Goal: Transaction & Acquisition: Subscribe to service/newsletter

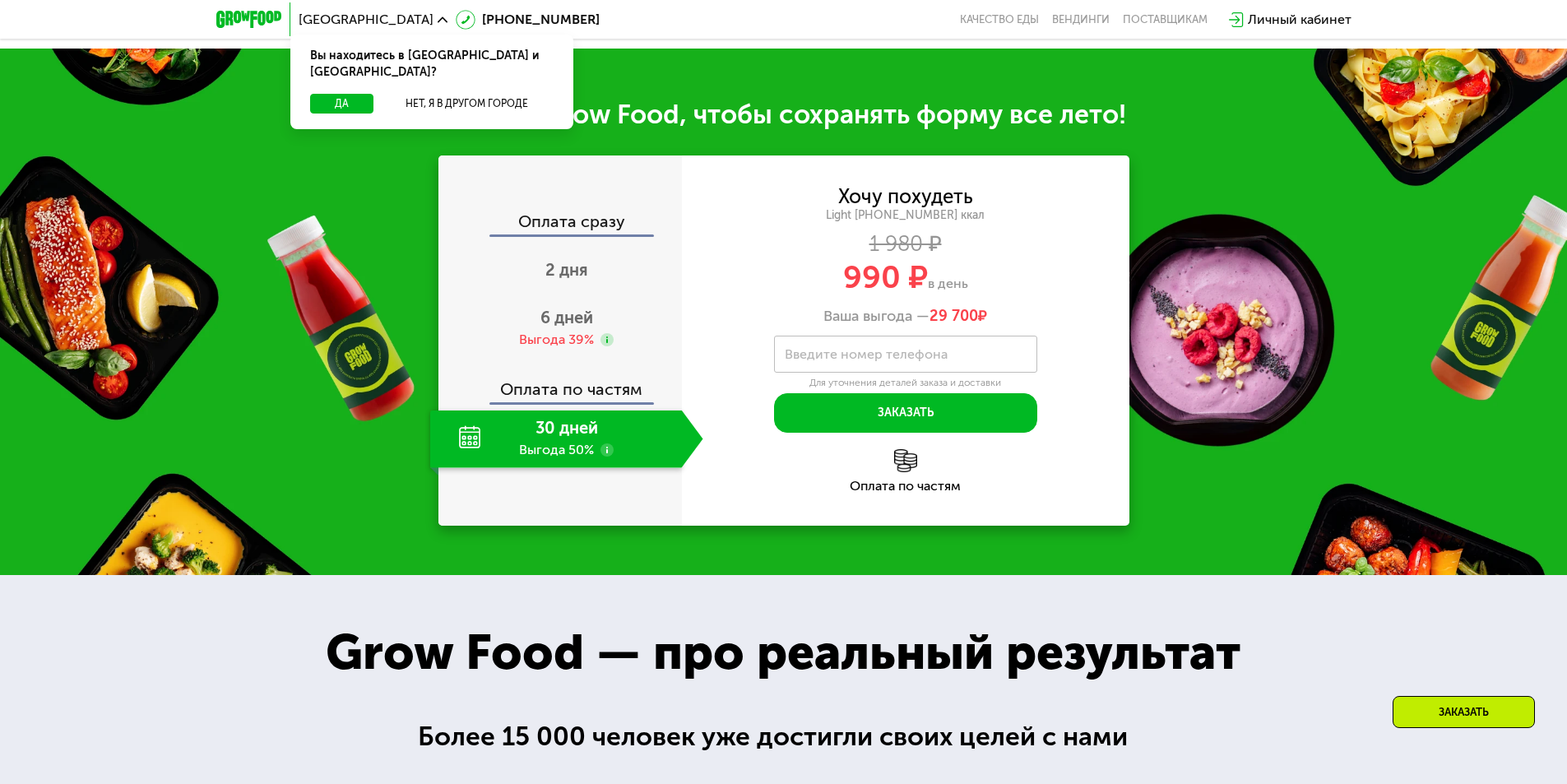
scroll to position [1645, 0]
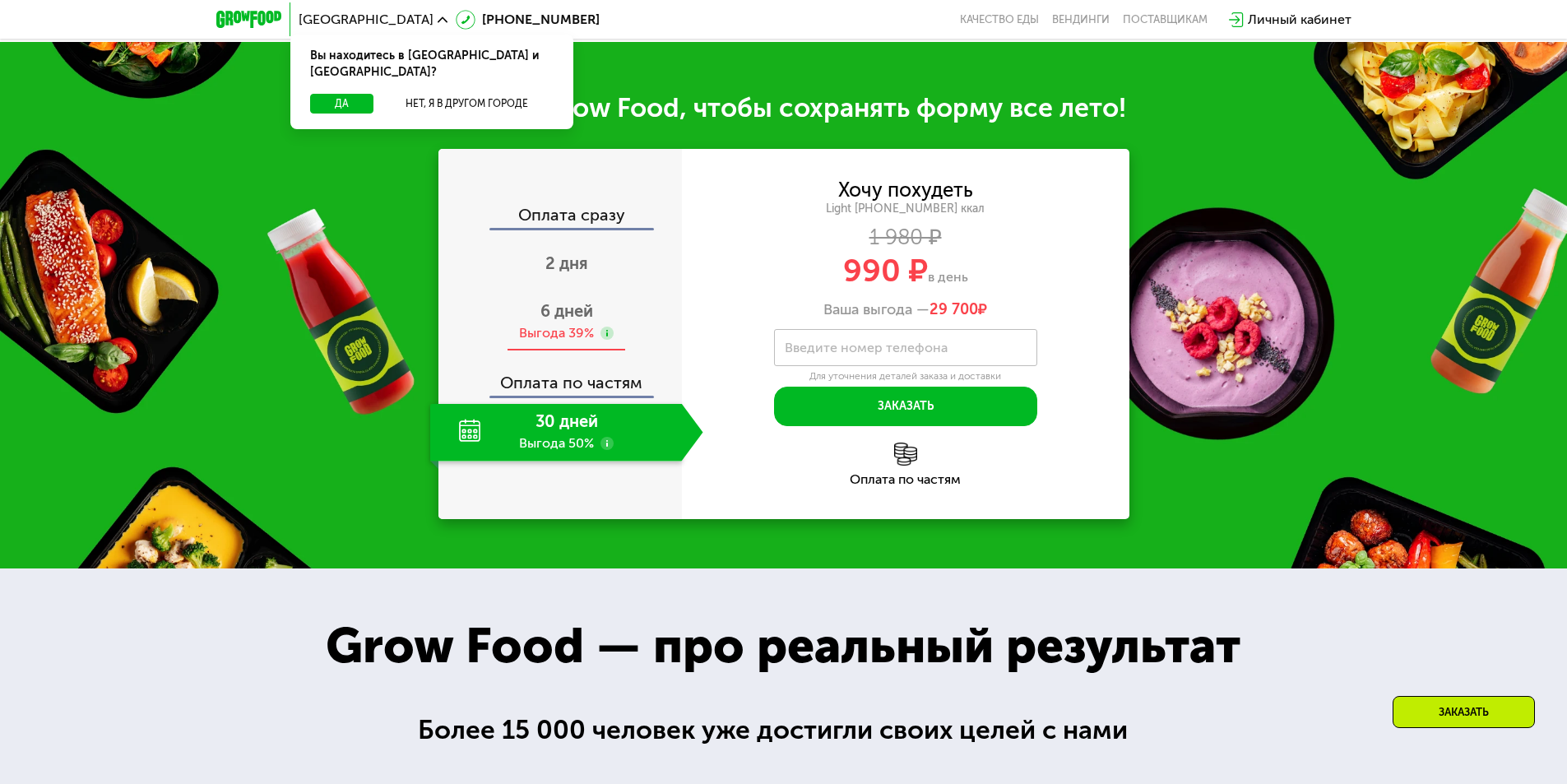
click at [561, 342] on div "Выгода 39%" at bounding box center [556, 333] width 75 height 18
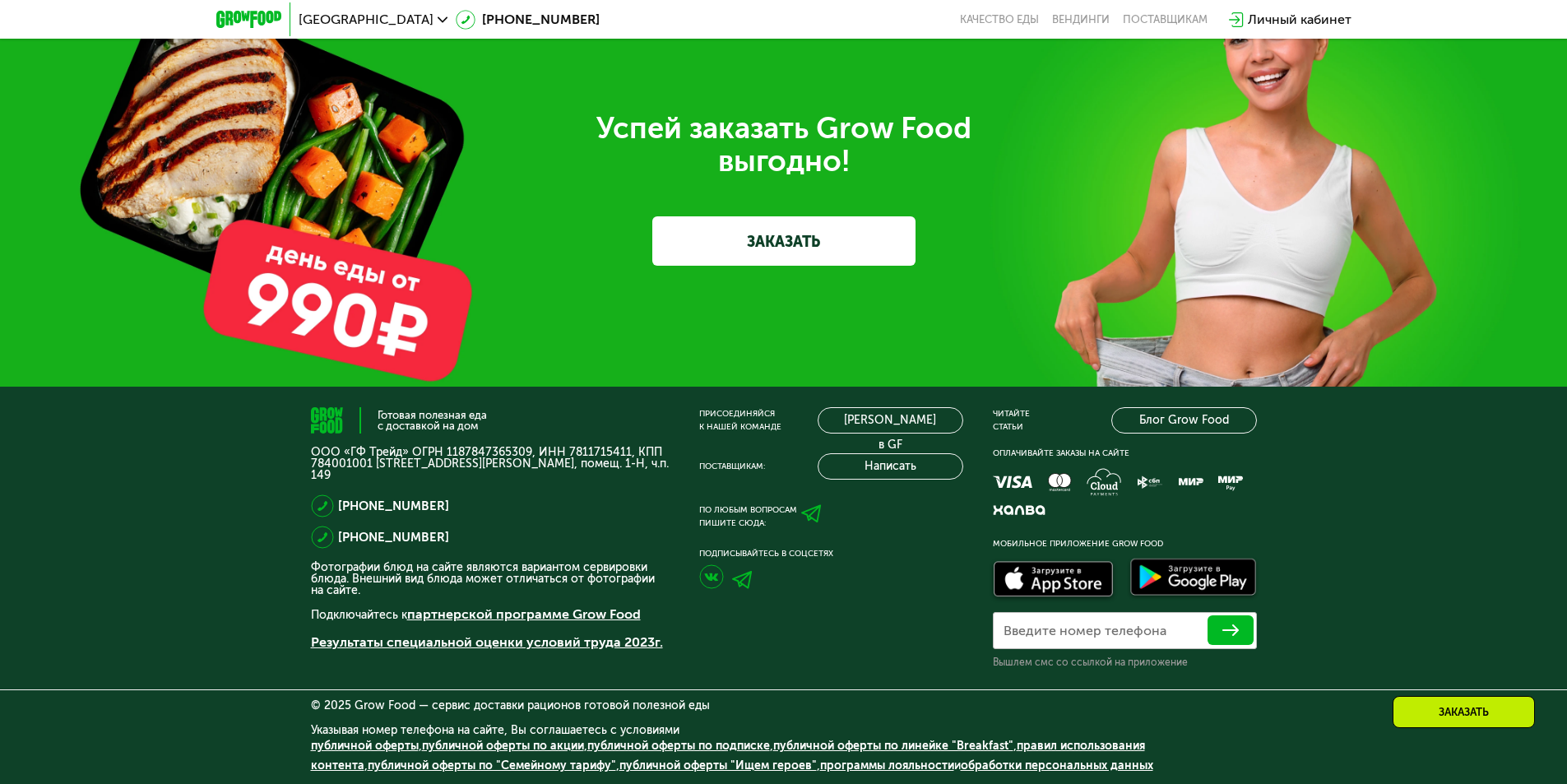
scroll to position [5141, 0]
click at [810, 511] on icon at bounding box center [811, 513] width 20 height 20
click at [1383, 363] on div "Успей заказать Grow Food выгодно! ЗАКАЗАТЬ" at bounding box center [784, 189] width 1567 height 395
click at [805, 517] on icon at bounding box center [811, 513] width 20 height 20
click at [896, 403] on div "Готовая полезная еда с доставкой на дом ООО «ГФ Трейд» ОГРН 1187847365309, ИНН …" at bounding box center [784, 586] width 1567 height 398
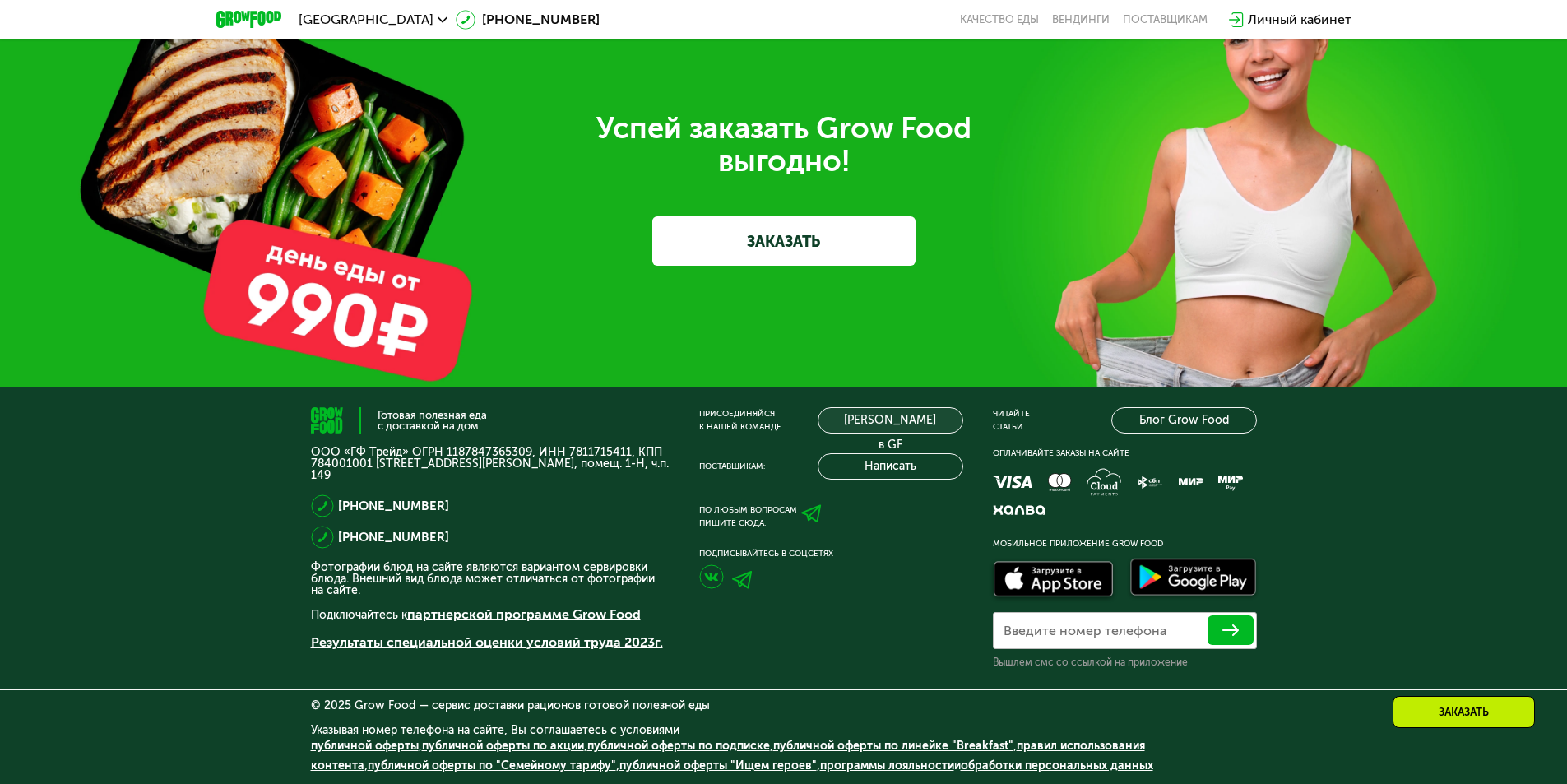
click at [897, 415] on link "[PERSON_NAME] в GF" at bounding box center [891, 419] width 145 height 26
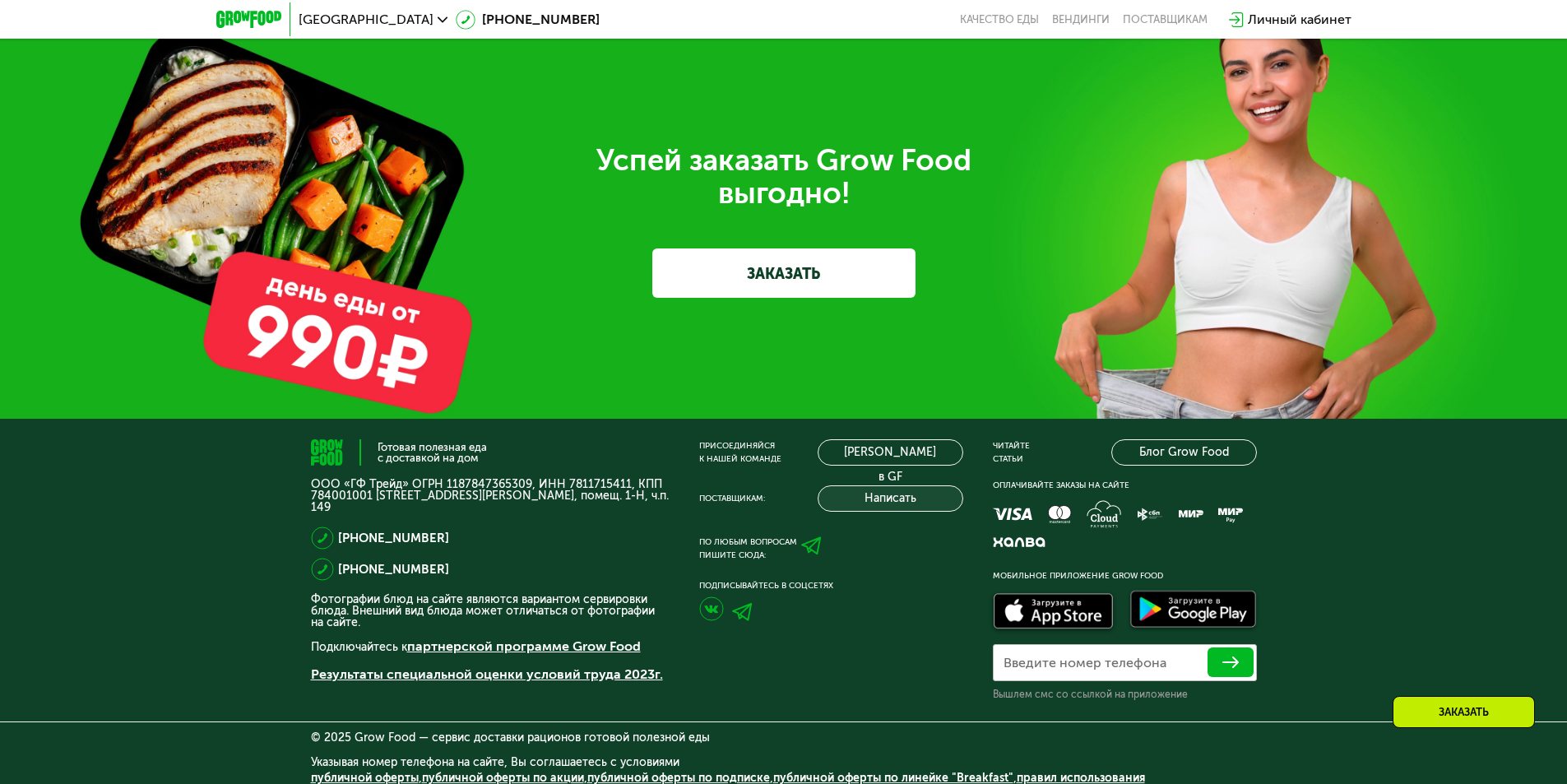
click at [854, 511] on button "Написать" at bounding box center [891, 498] width 145 height 26
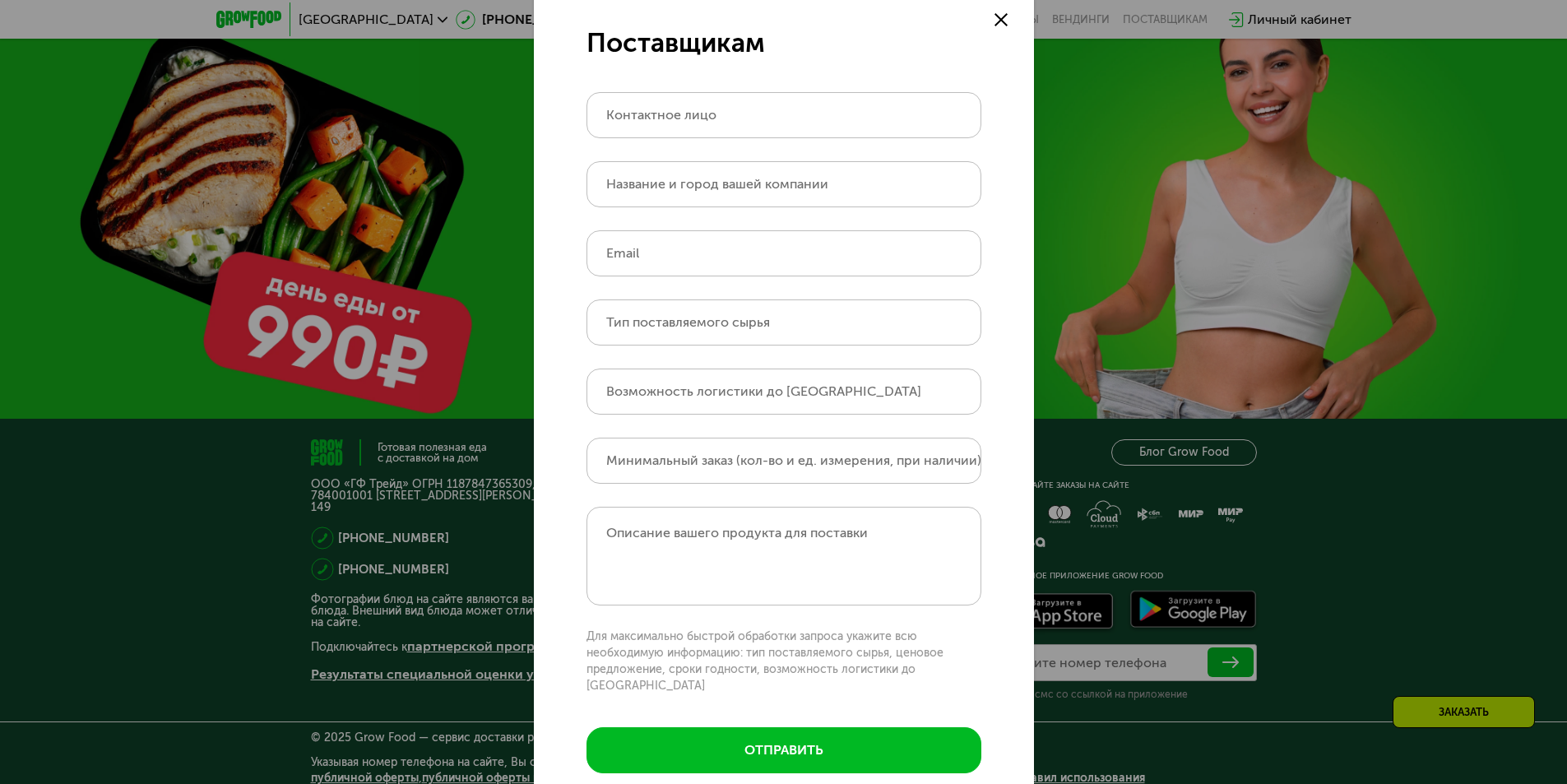
scroll to position [0, 0]
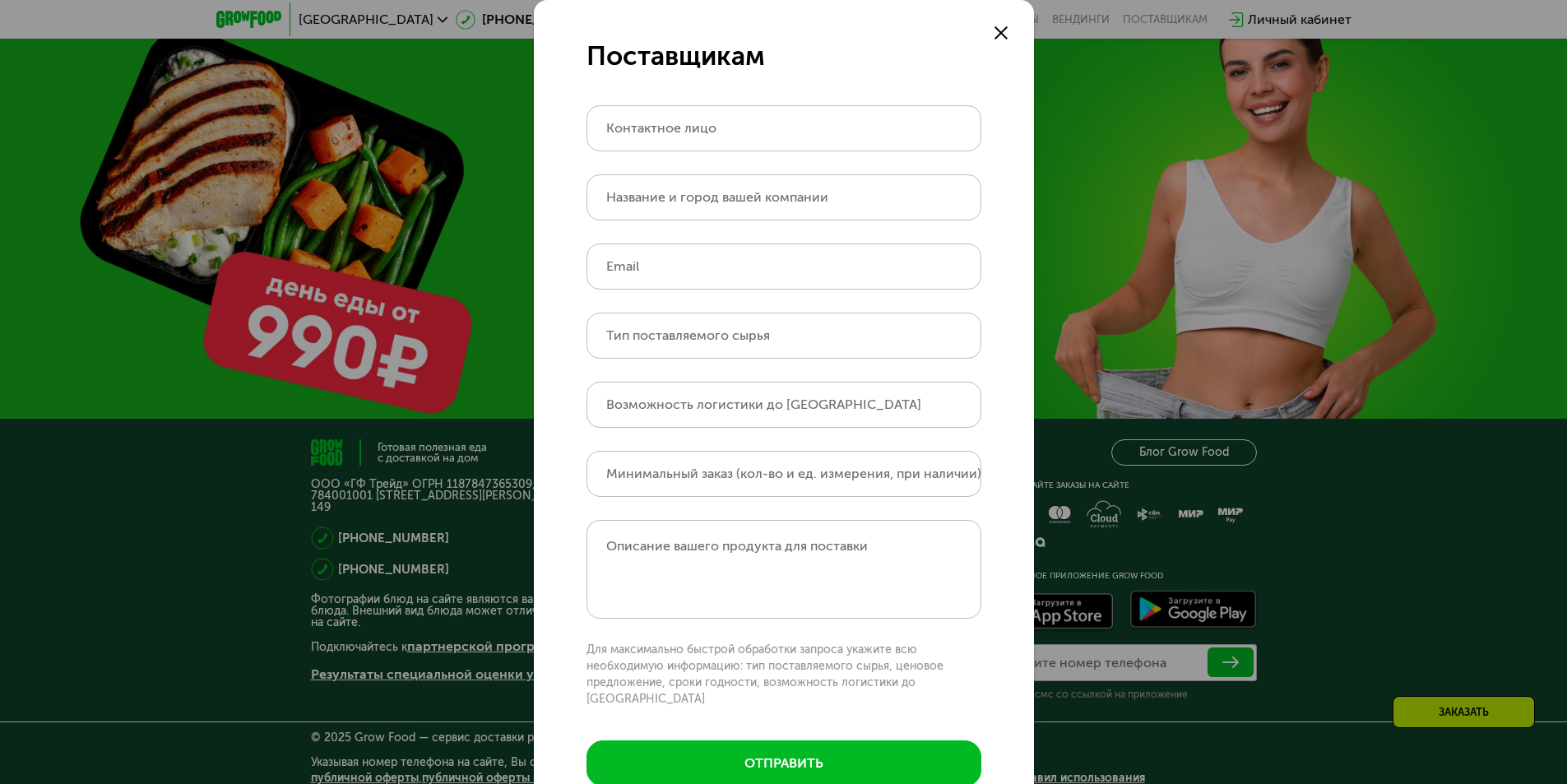
click at [995, 36] on use at bounding box center [1001, 33] width 14 height 14
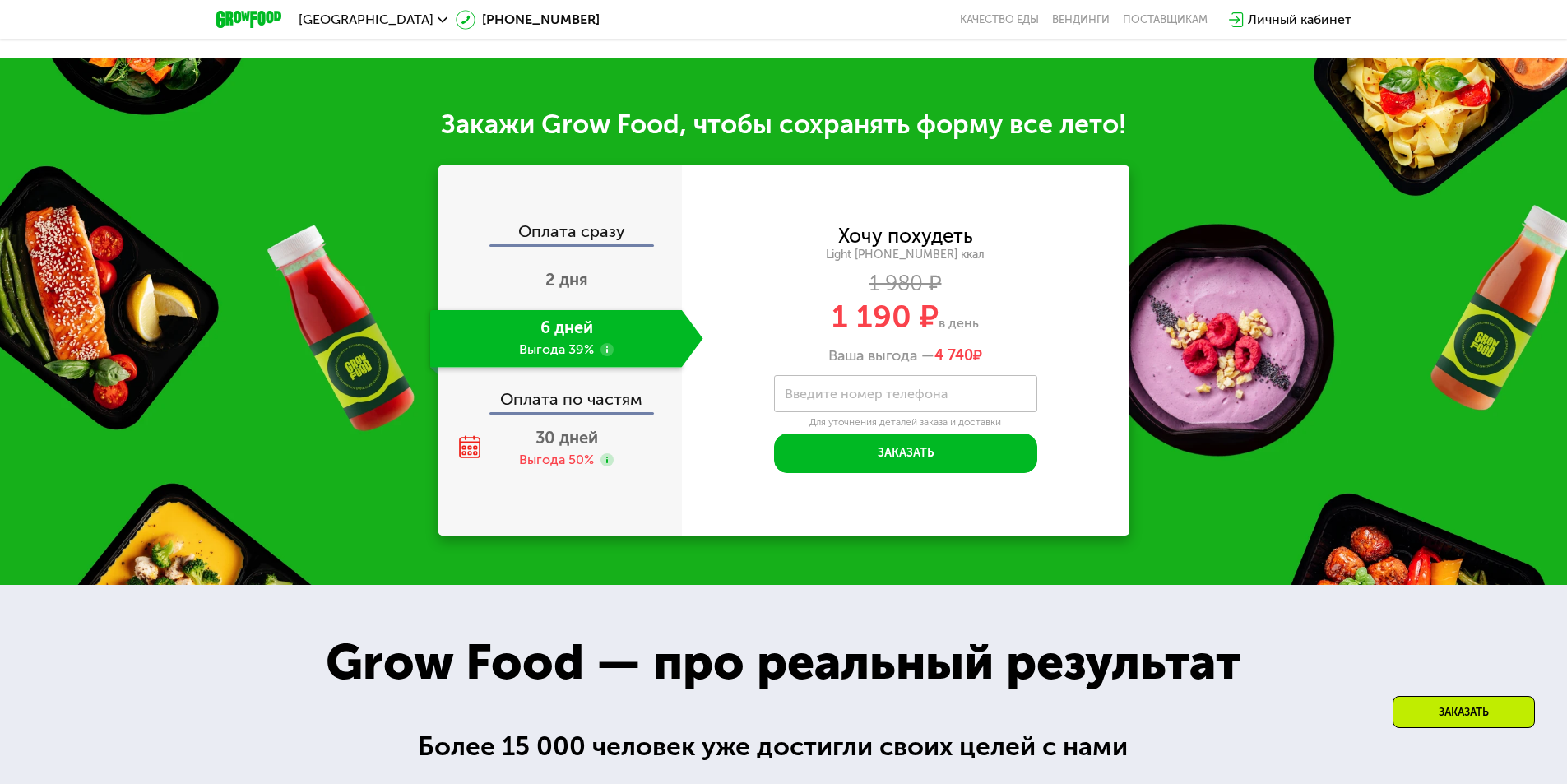
scroll to position [1769, 0]
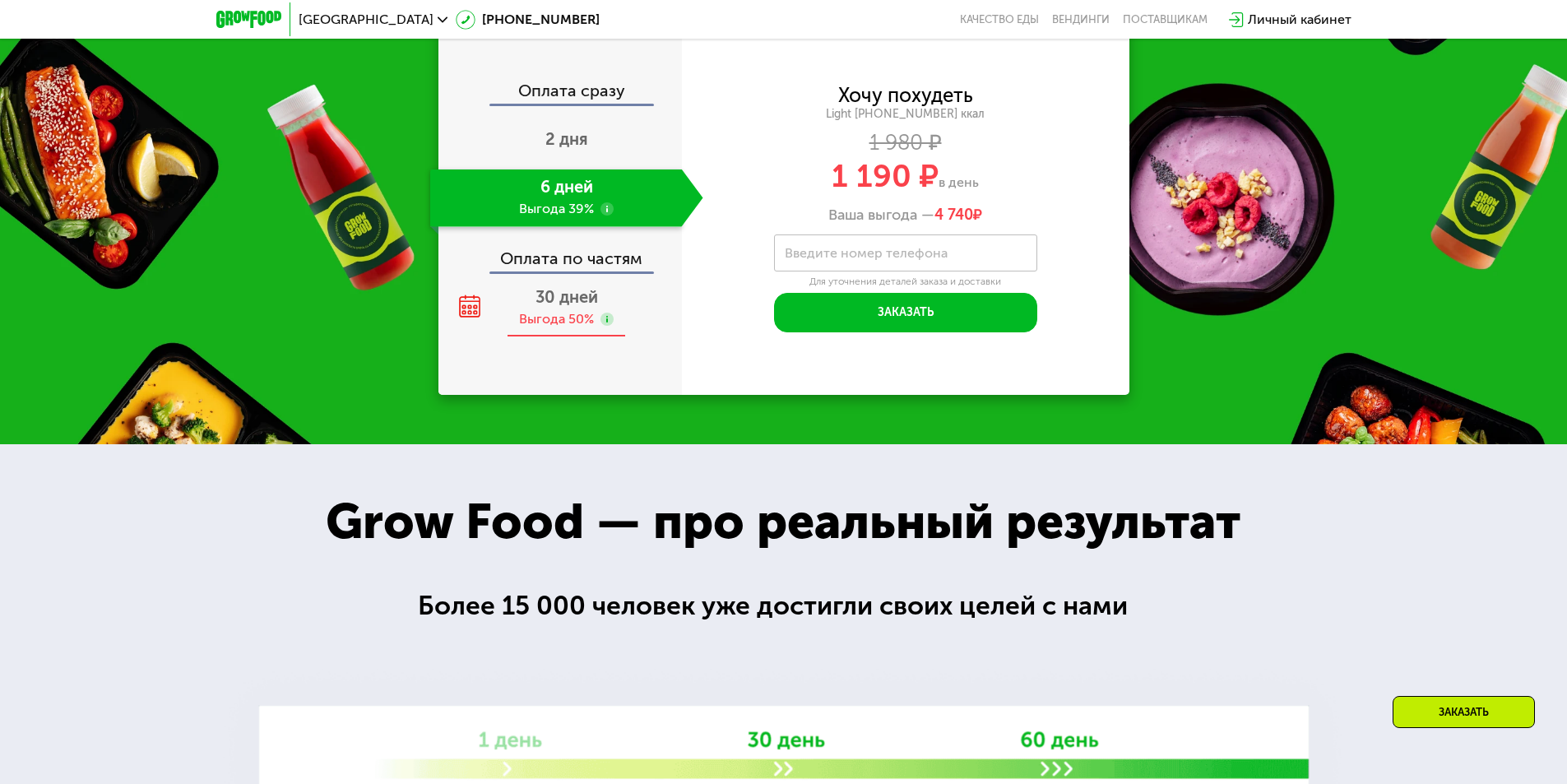
click at [573, 338] on div "30 дней Выгода 50%" at bounding box center [567, 308] width 274 height 57
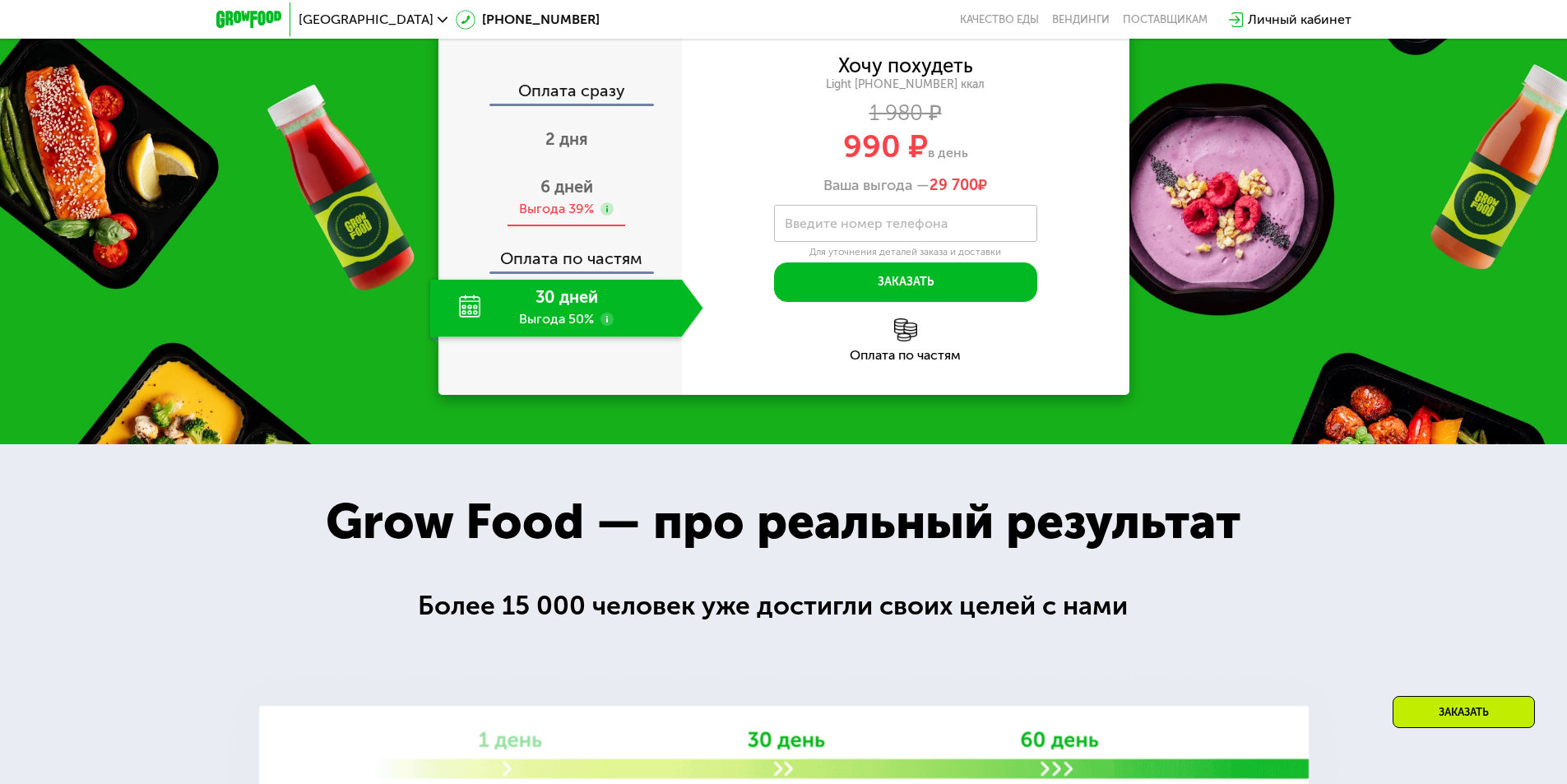
click at [570, 218] on div "Выгода 39%" at bounding box center [556, 208] width 75 height 18
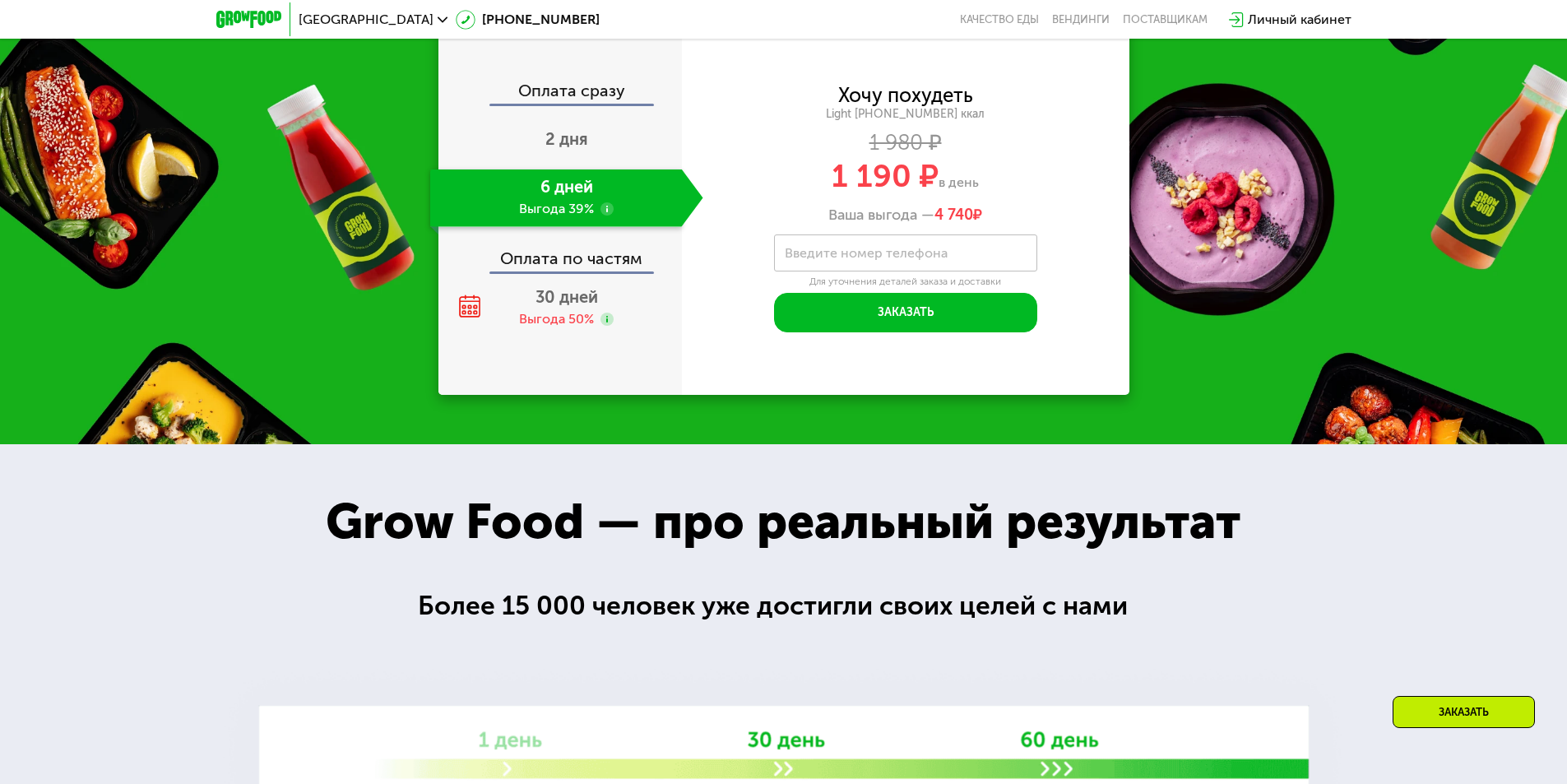
click at [567, 104] on div "Оплата сразу" at bounding box center [561, 92] width 242 height 21
click at [567, 170] on div "2 дня" at bounding box center [567, 141] width 274 height 57
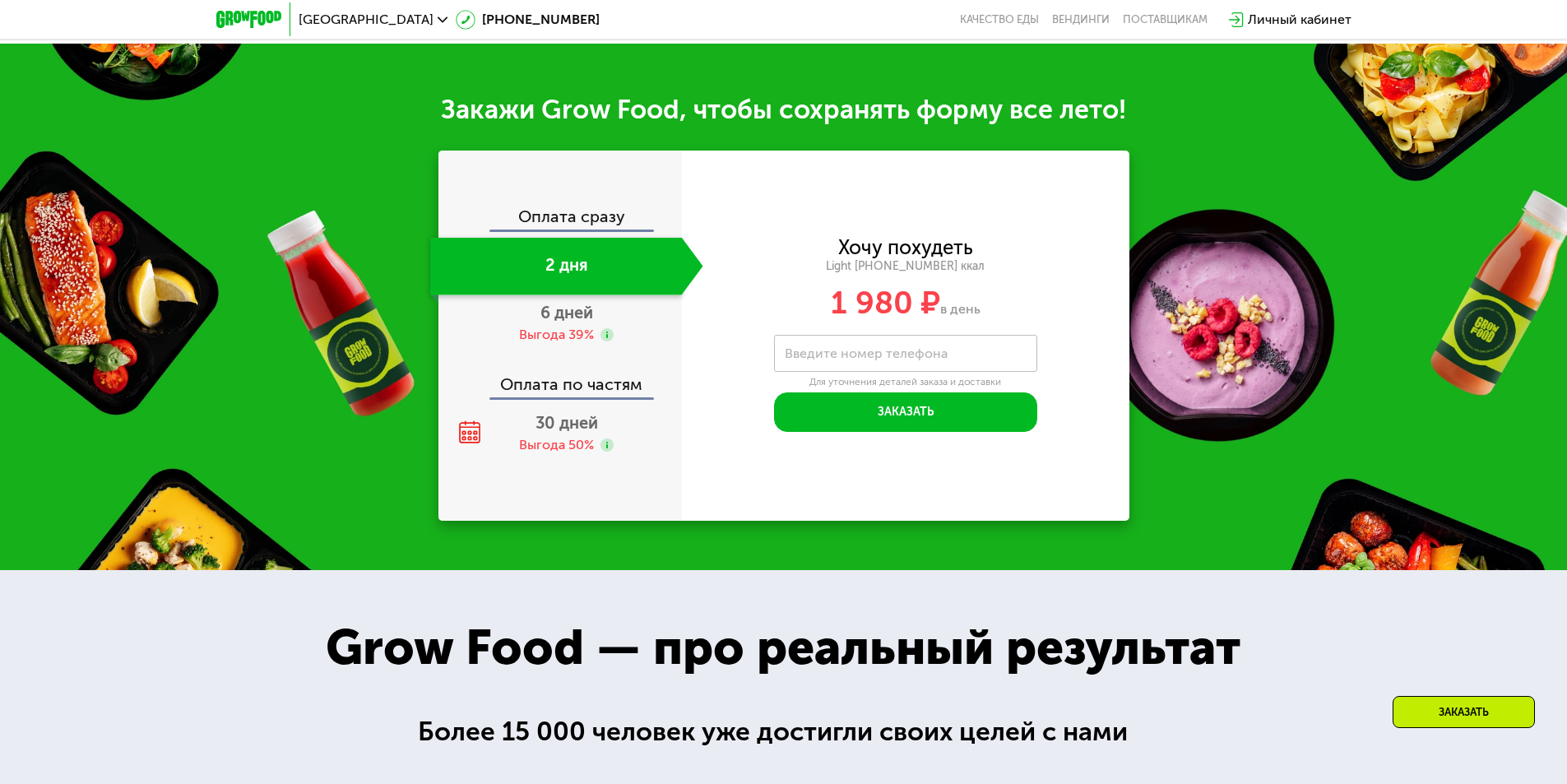
click at [573, 230] on div "Оплата сразу" at bounding box center [561, 219] width 242 height 21
click at [577, 225] on div "Оплата сразу" at bounding box center [561, 219] width 242 height 21
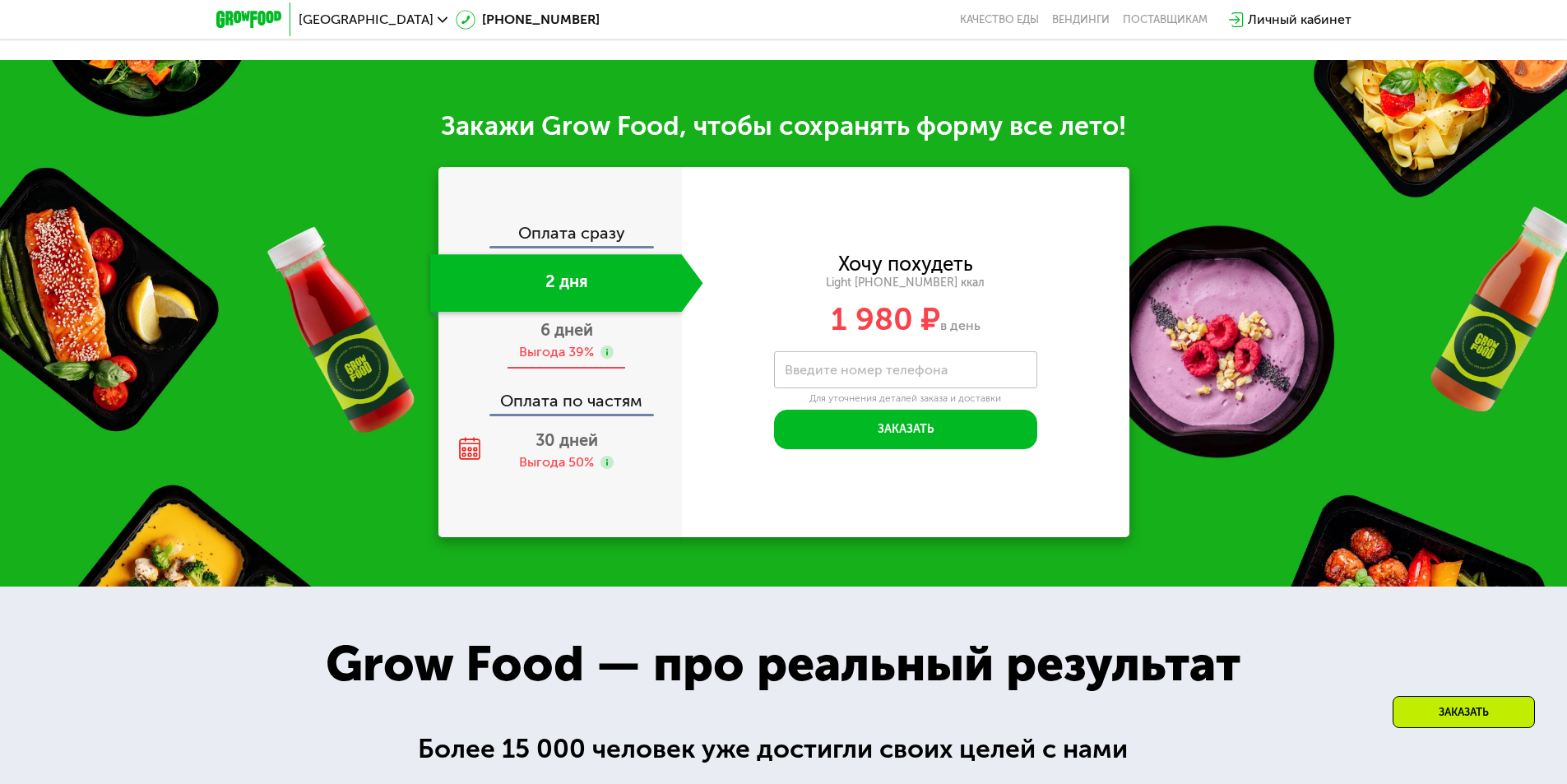
click at [579, 326] on span "6 дней" at bounding box center [567, 329] width 52 height 19
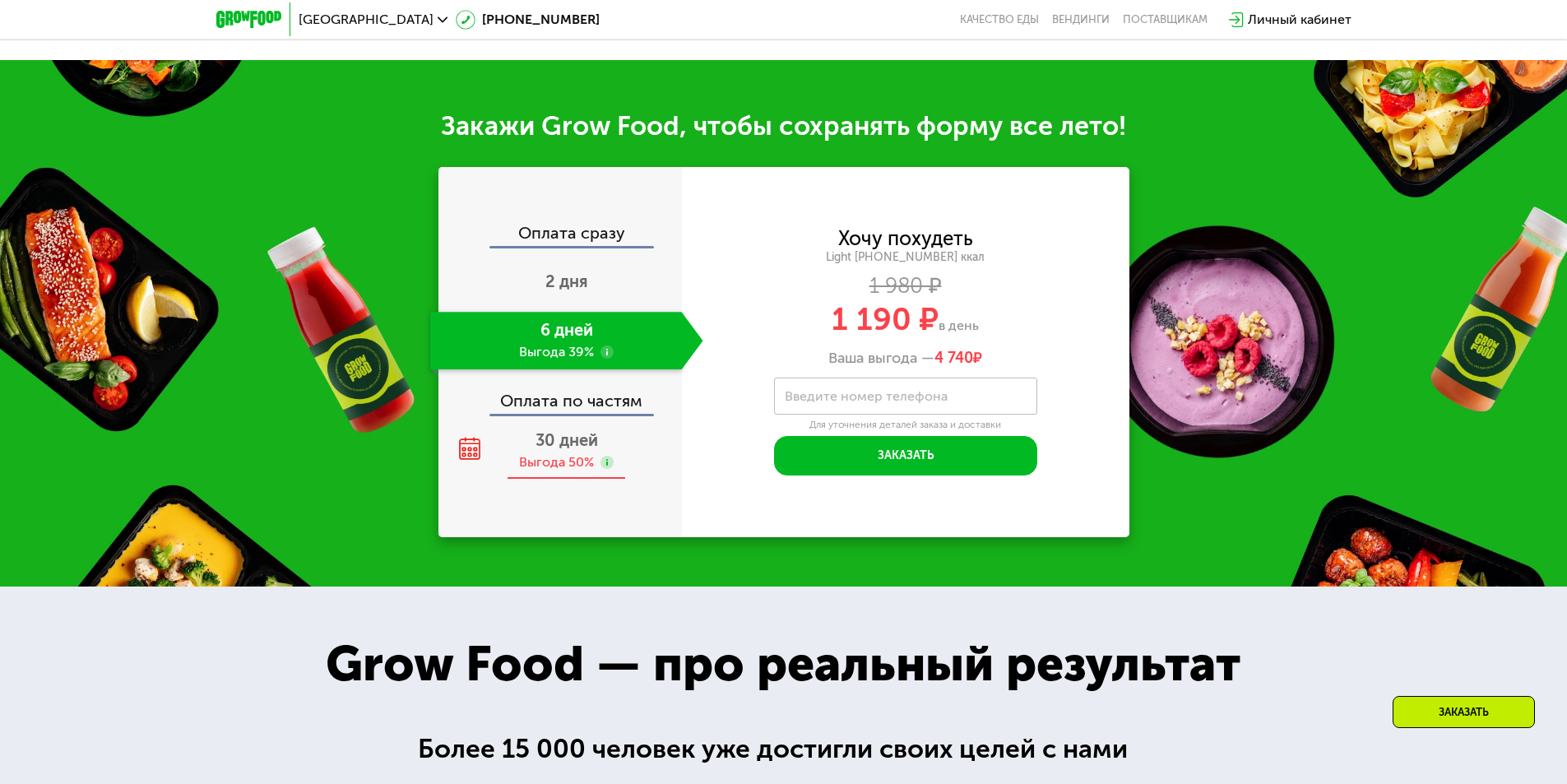
click at [578, 440] on div "30 дней Выгода 50%" at bounding box center [567, 451] width 274 height 57
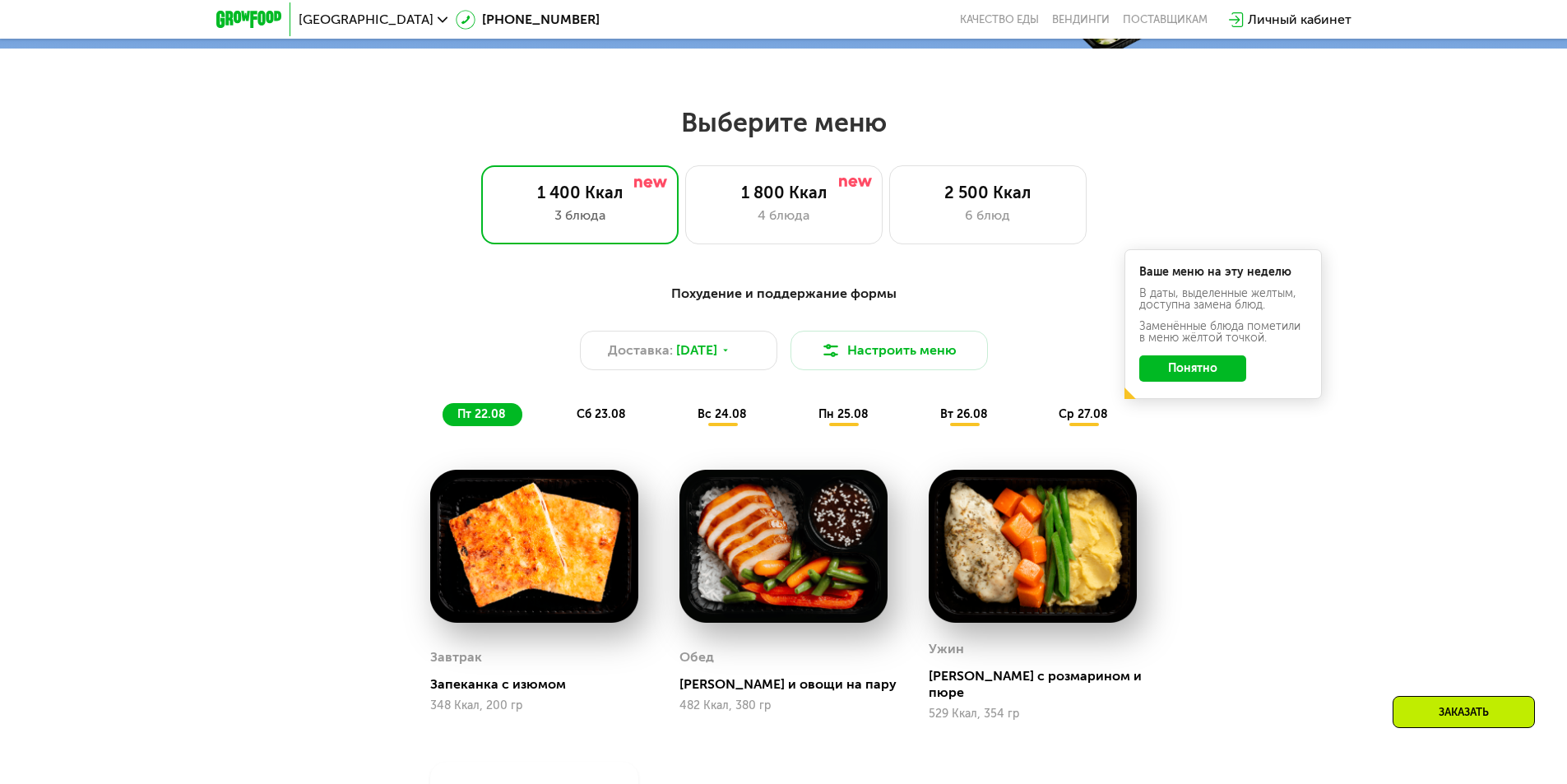
scroll to position [700, 0]
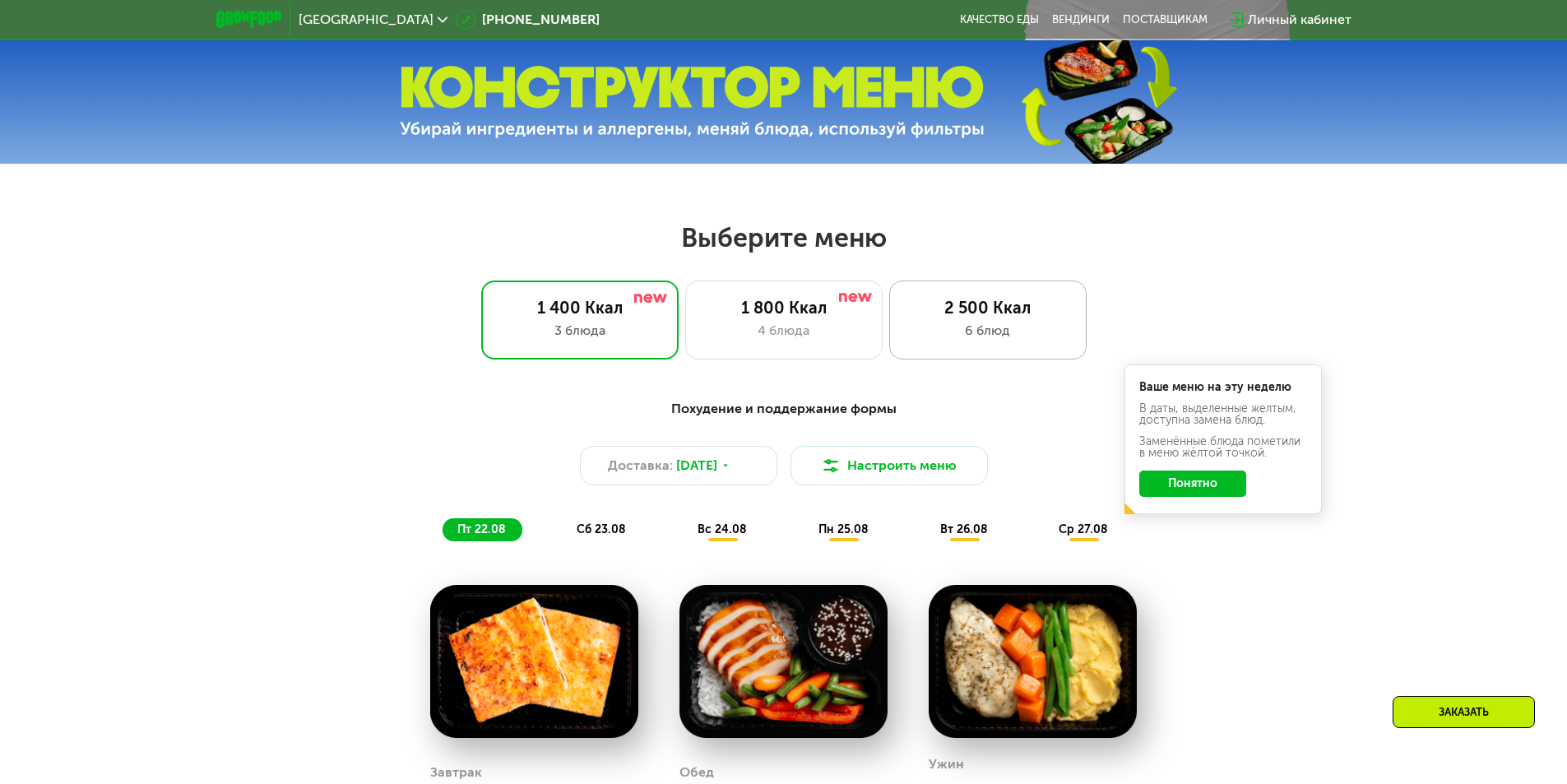
click at [968, 349] on div "2 500 Ккал 6 блюд" at bounding box center [988, 320] width 198 height 79
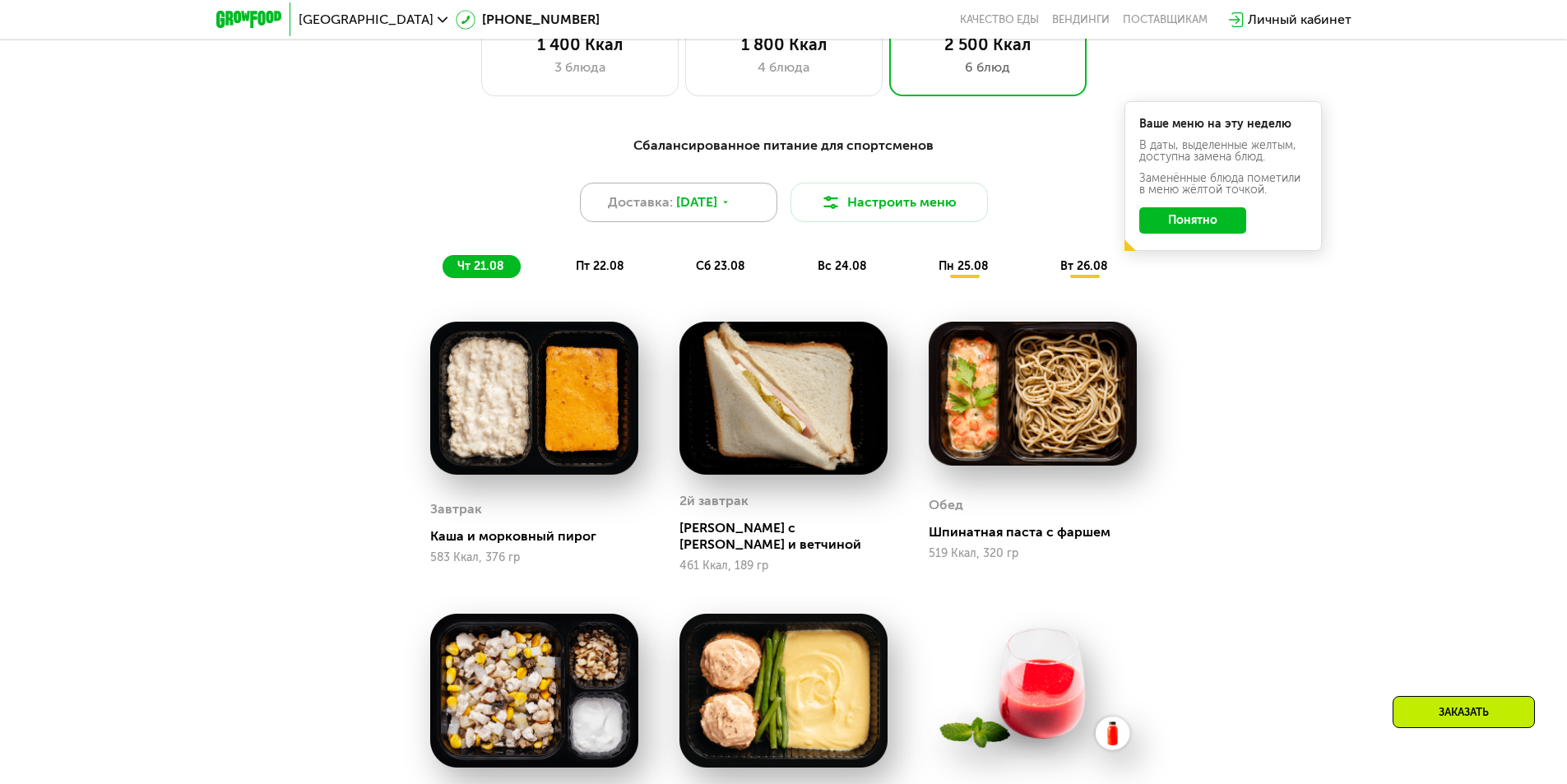
scroll to position [864, 0]
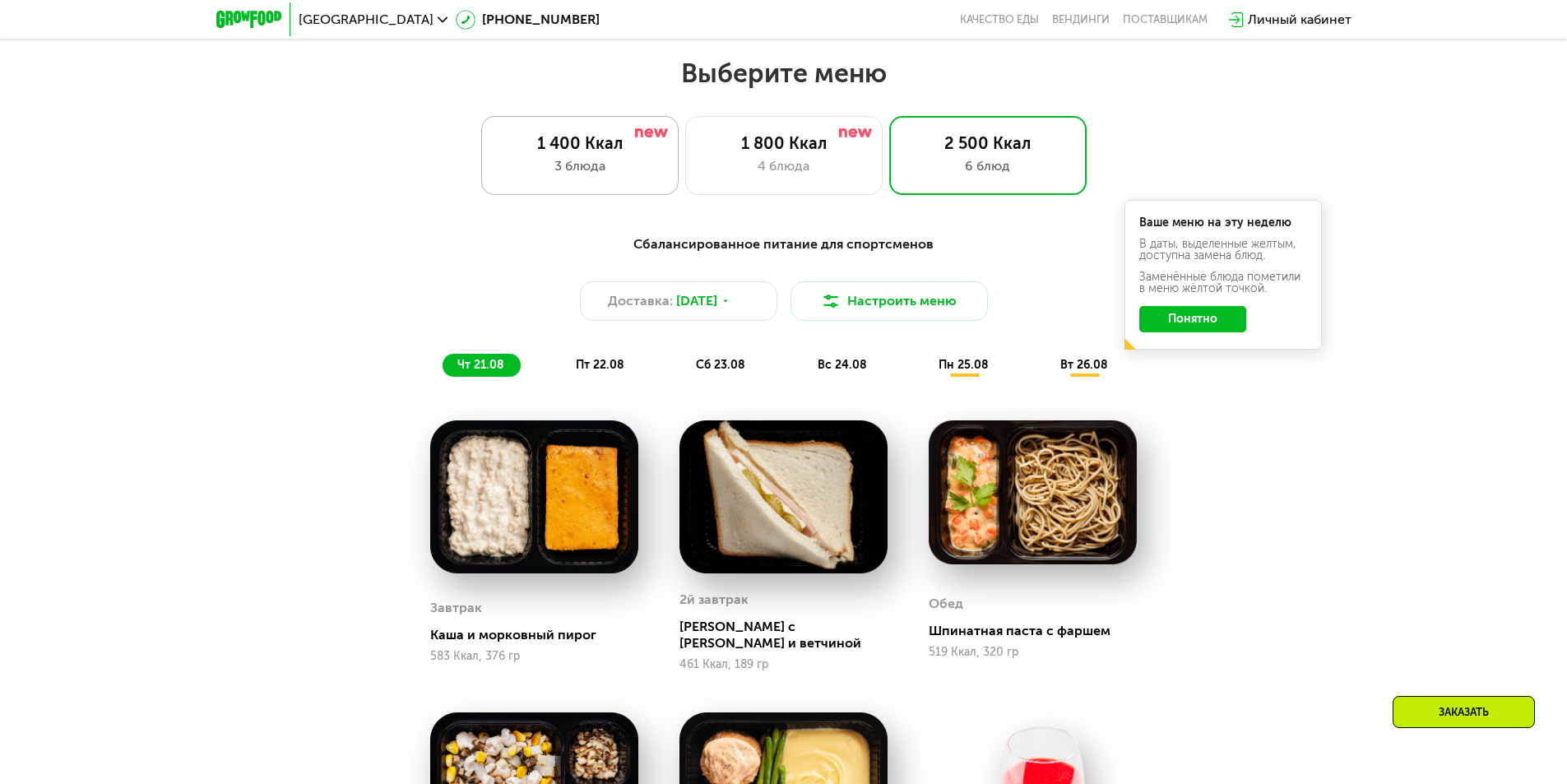
click at [686, 186] on div "1 400 Ккал 3 блюда" at bounding box center [784, 155] width 198 height 79
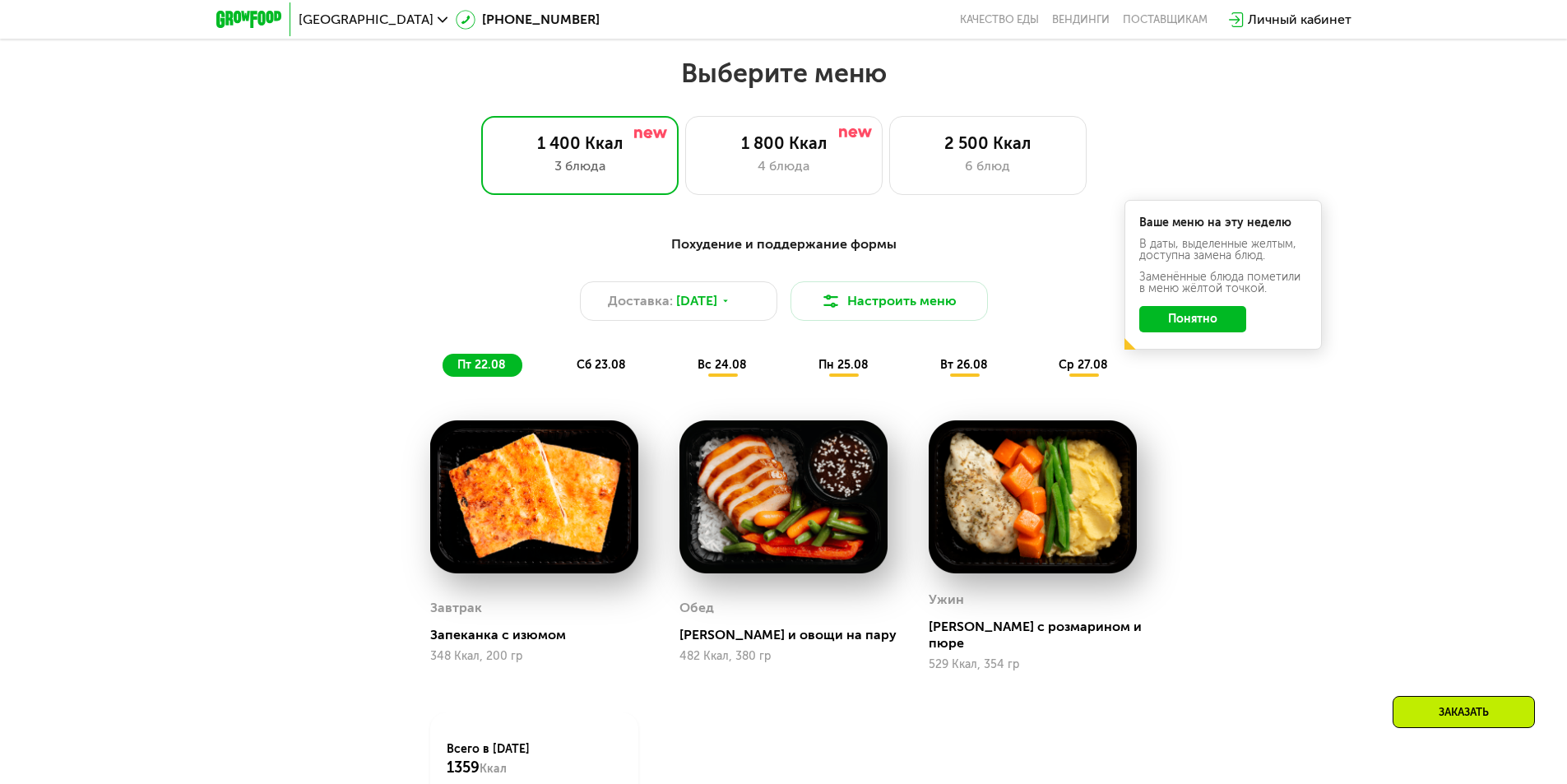
click at [1193, 317] on button "Понятно" at bounding box center [1193, 319] width 107 height 26
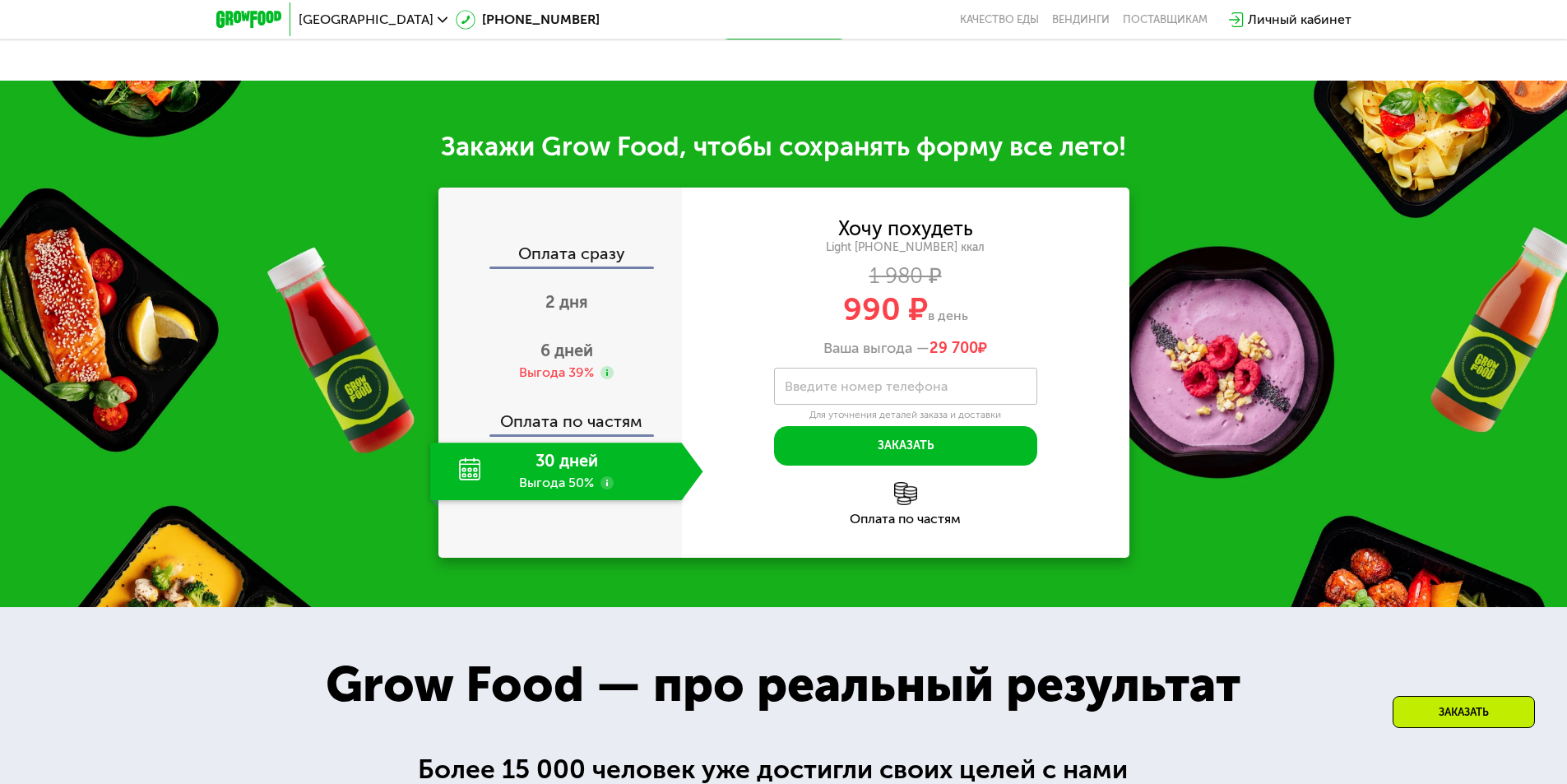
scroll to position [1852, 0]
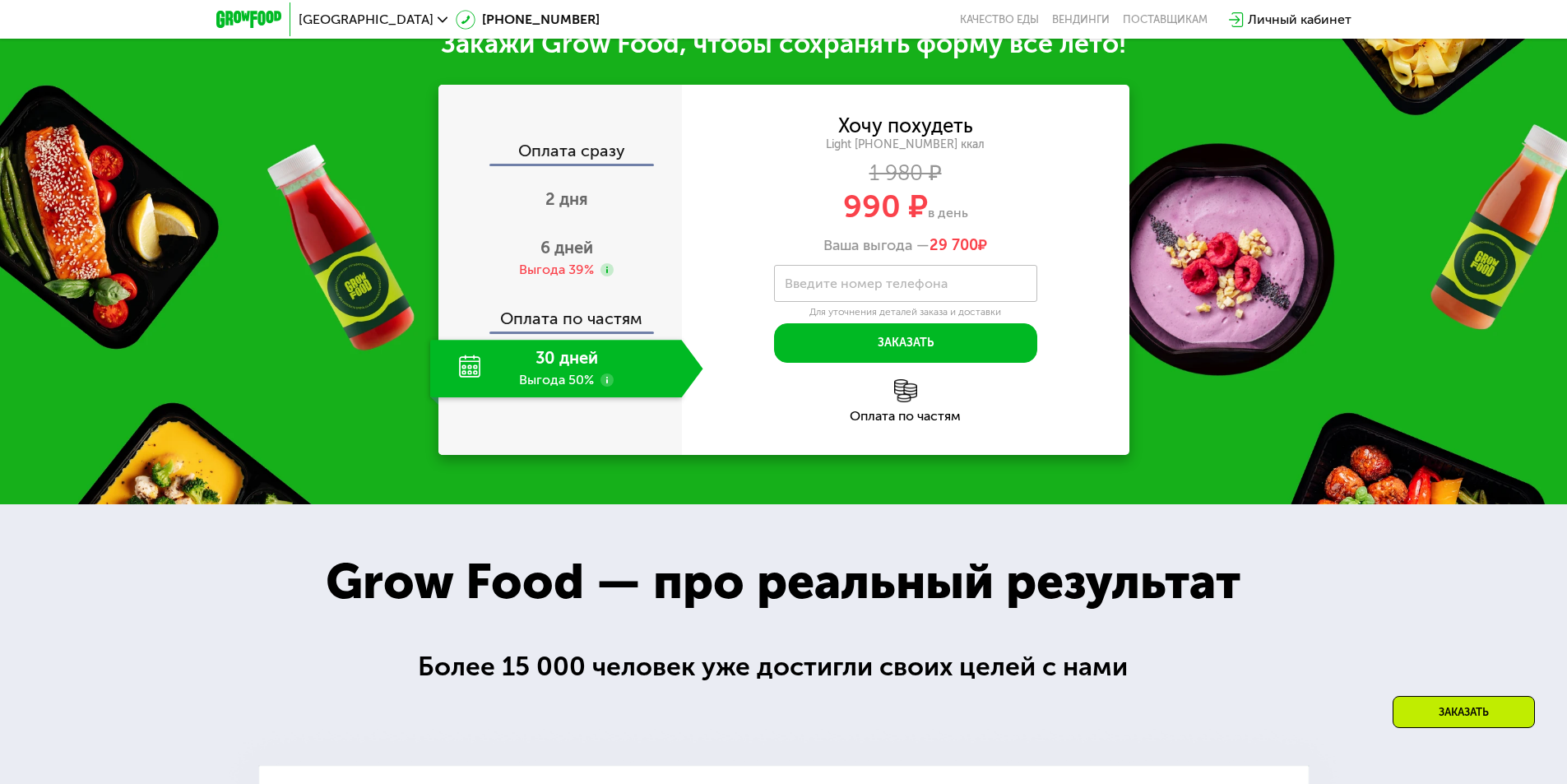
click at [576, 365] on div "30 дней Выгода 50%" at bounding box center [556, 368] width 252 height 57
click at [997, 325] on button "Заказать" at bounding box center [906, 343] width 263 height 40
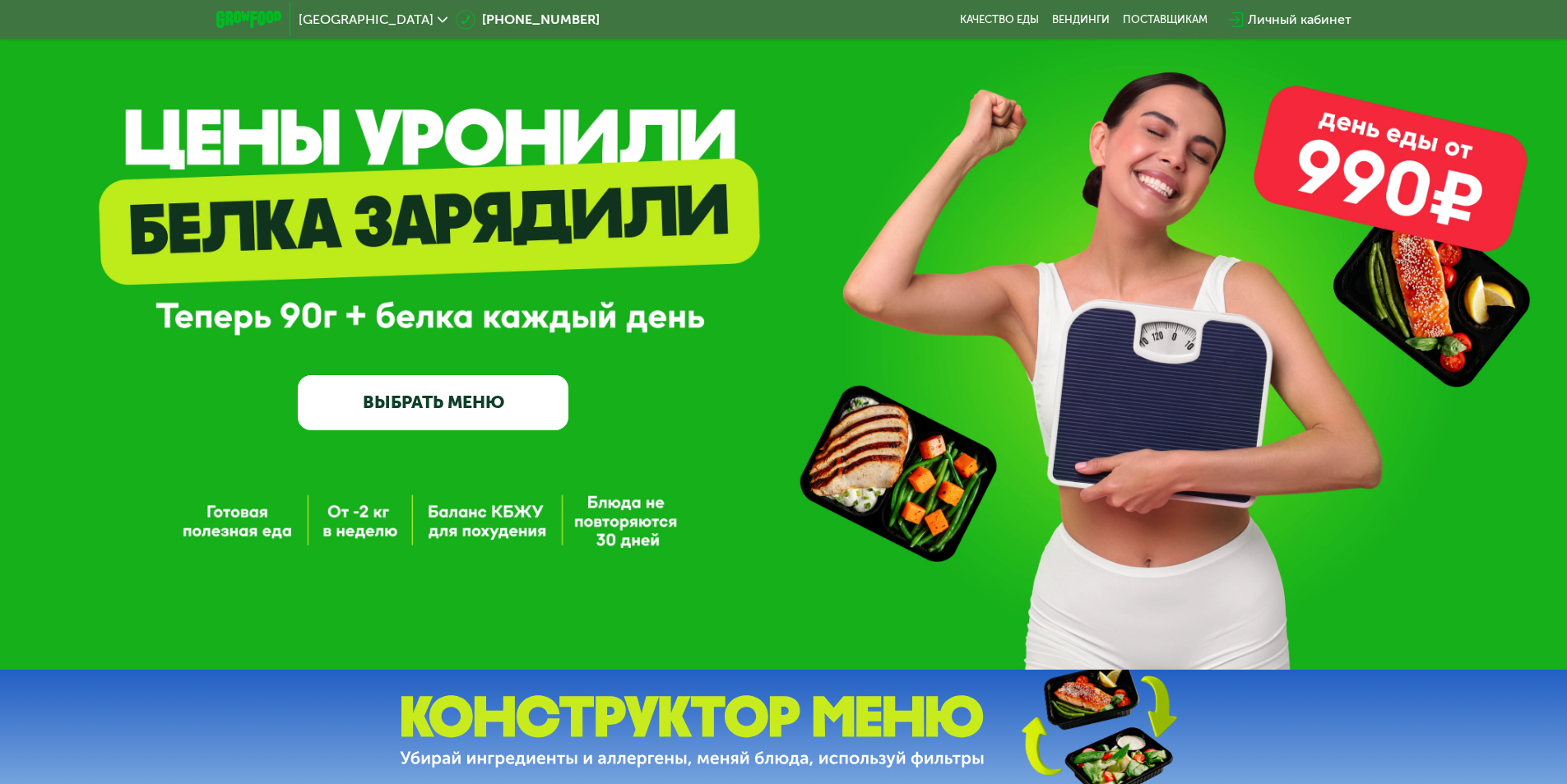
scroll to position [42, 0]
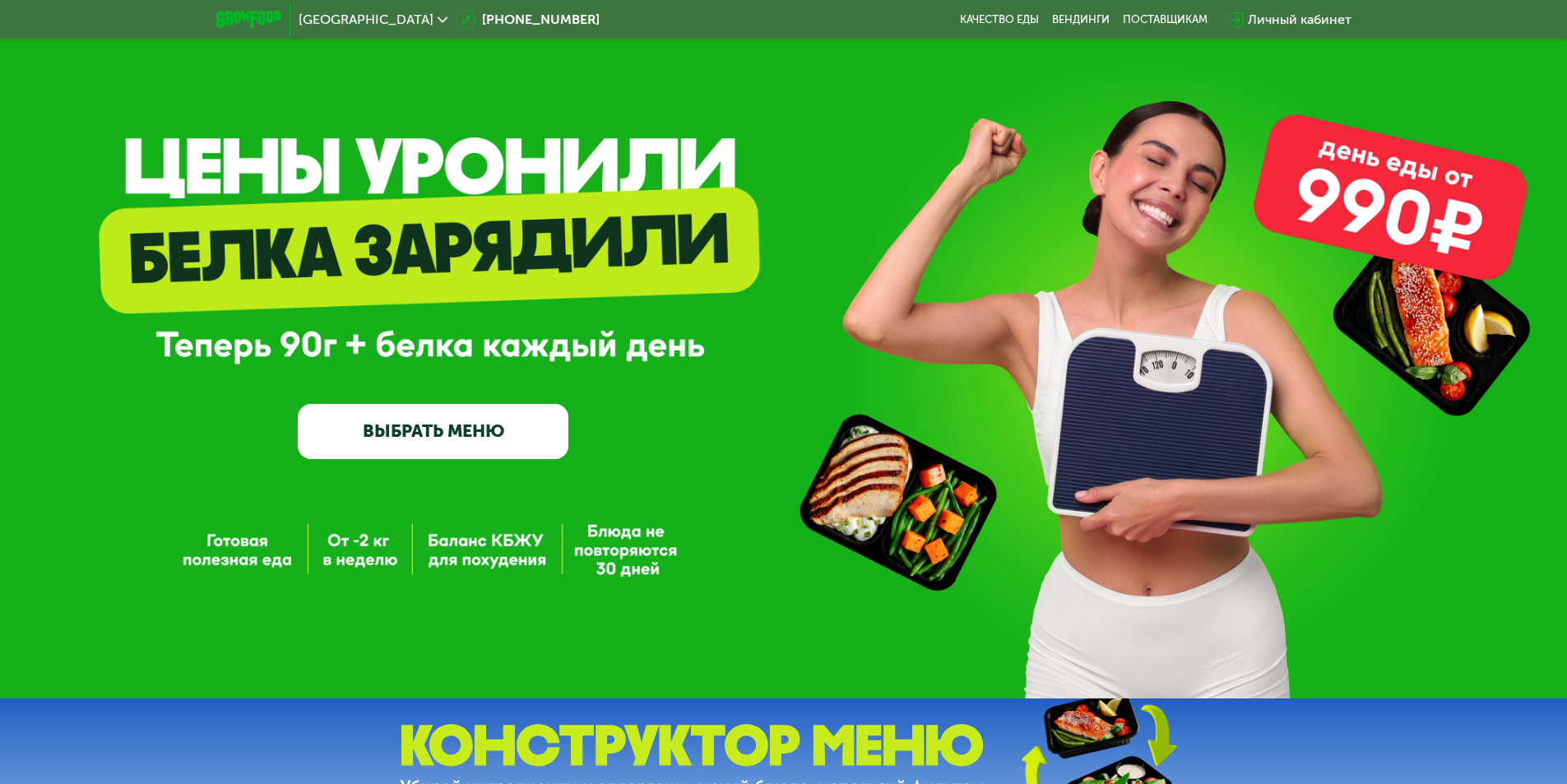
click at [1288, 15] on div "Личный кабинет" at bounding box center [1299, 19] width 104 height 19
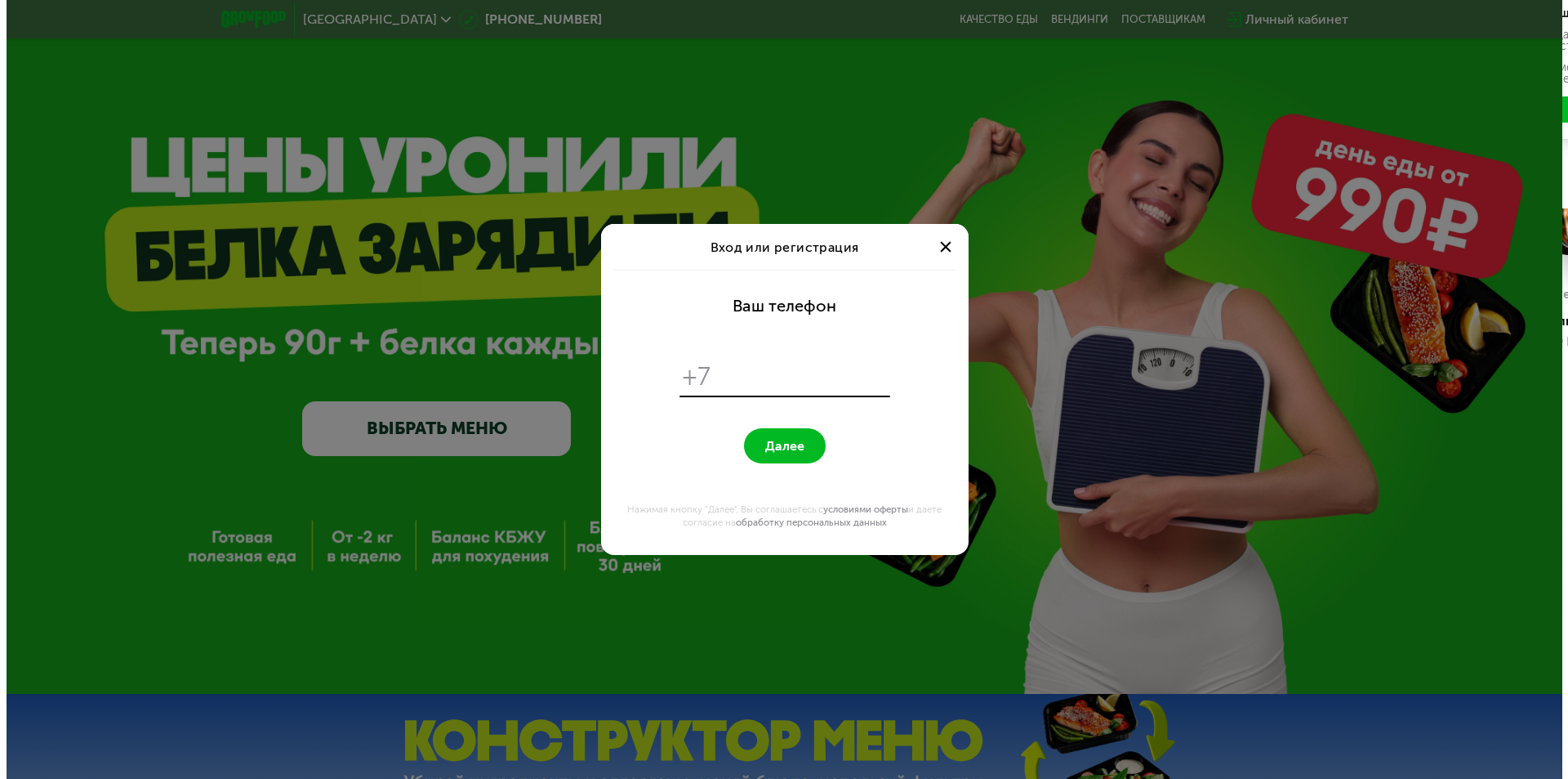
scroll to position [0, 0]
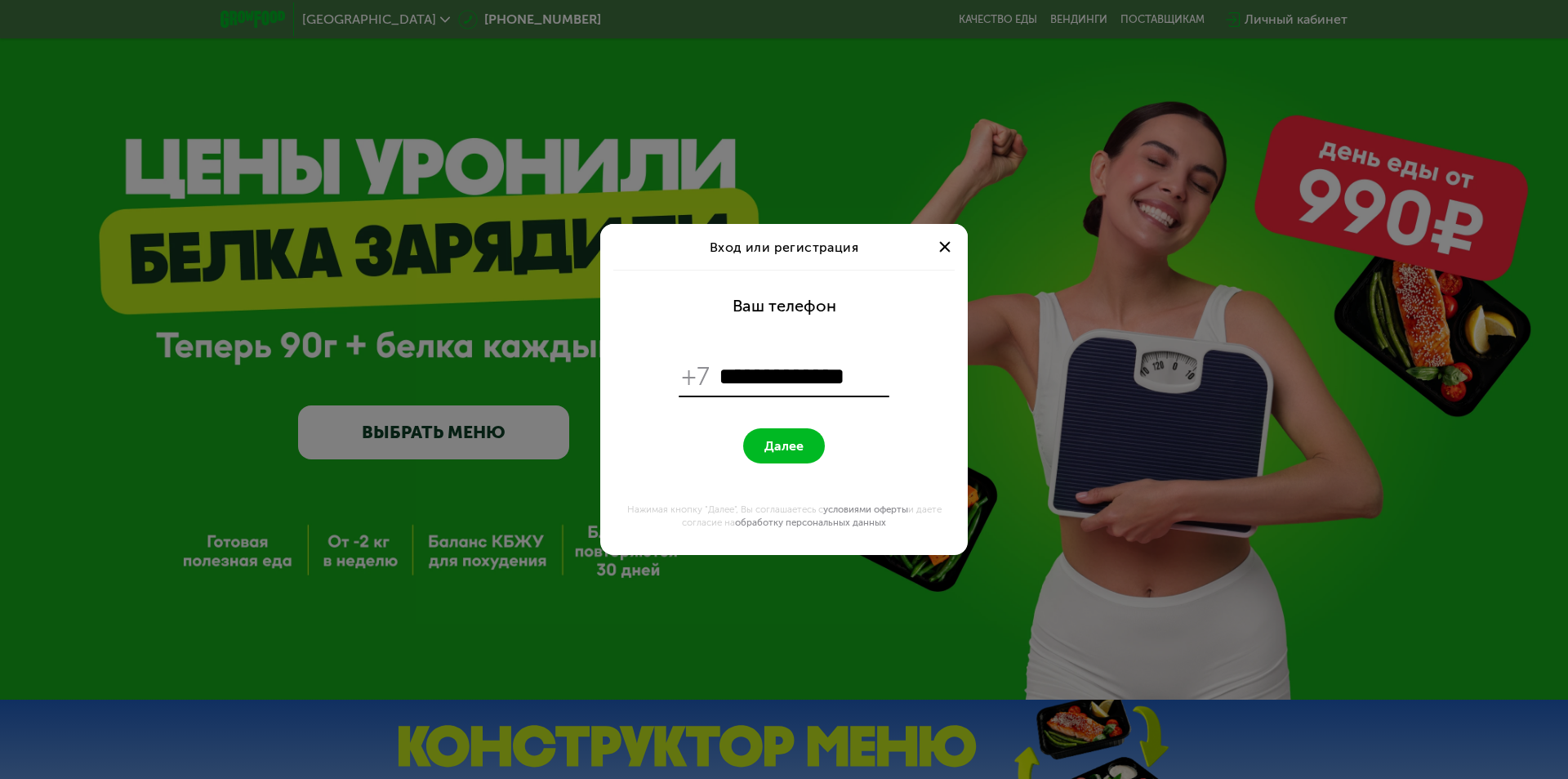
type input "**********"
click at [743, 428] on button "Далее" at bounding box center [784, 446] width 81 height 35
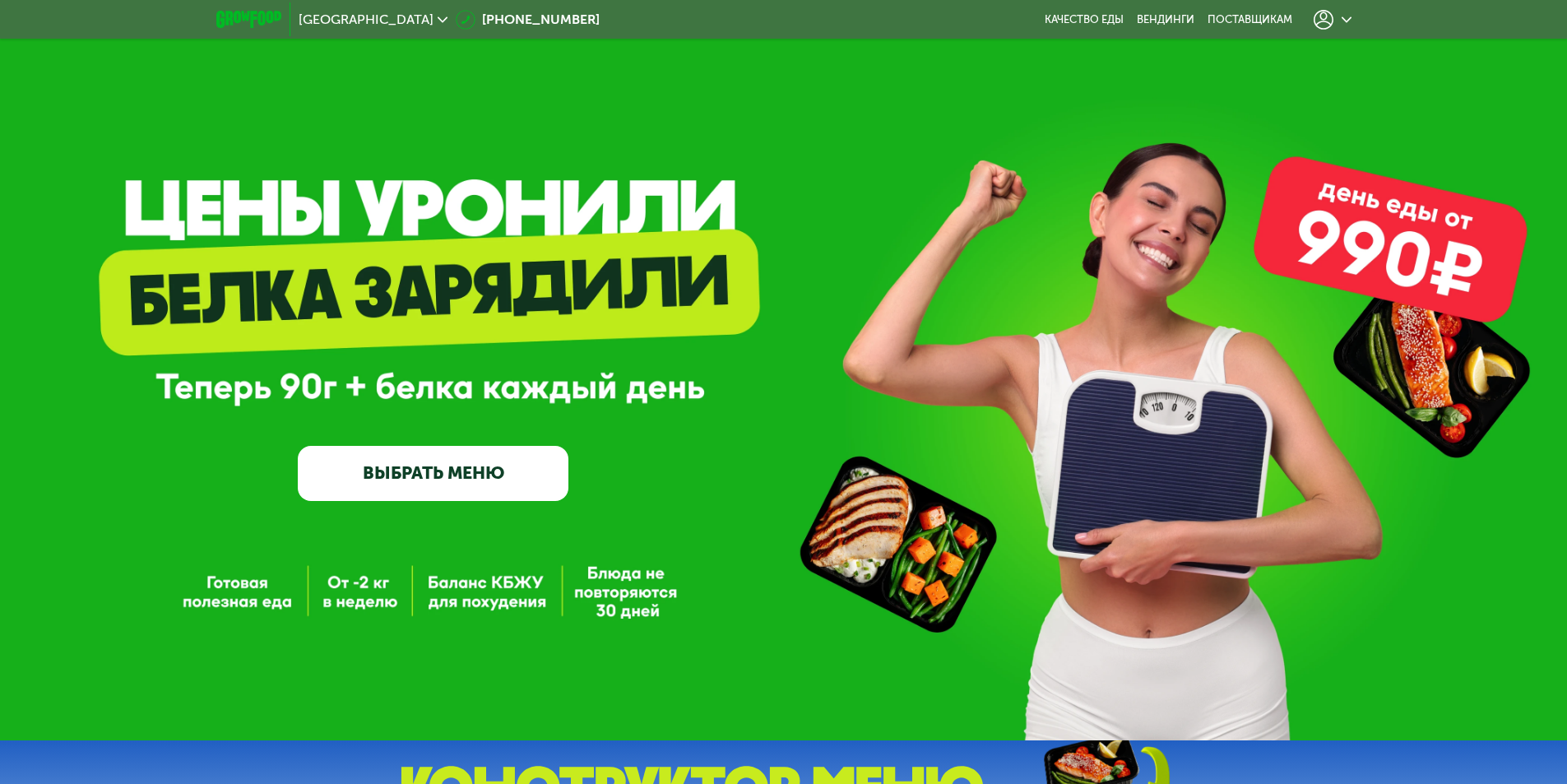
click at [1346, 24] on div at bounding box center [1332, 19] width 38 height 19
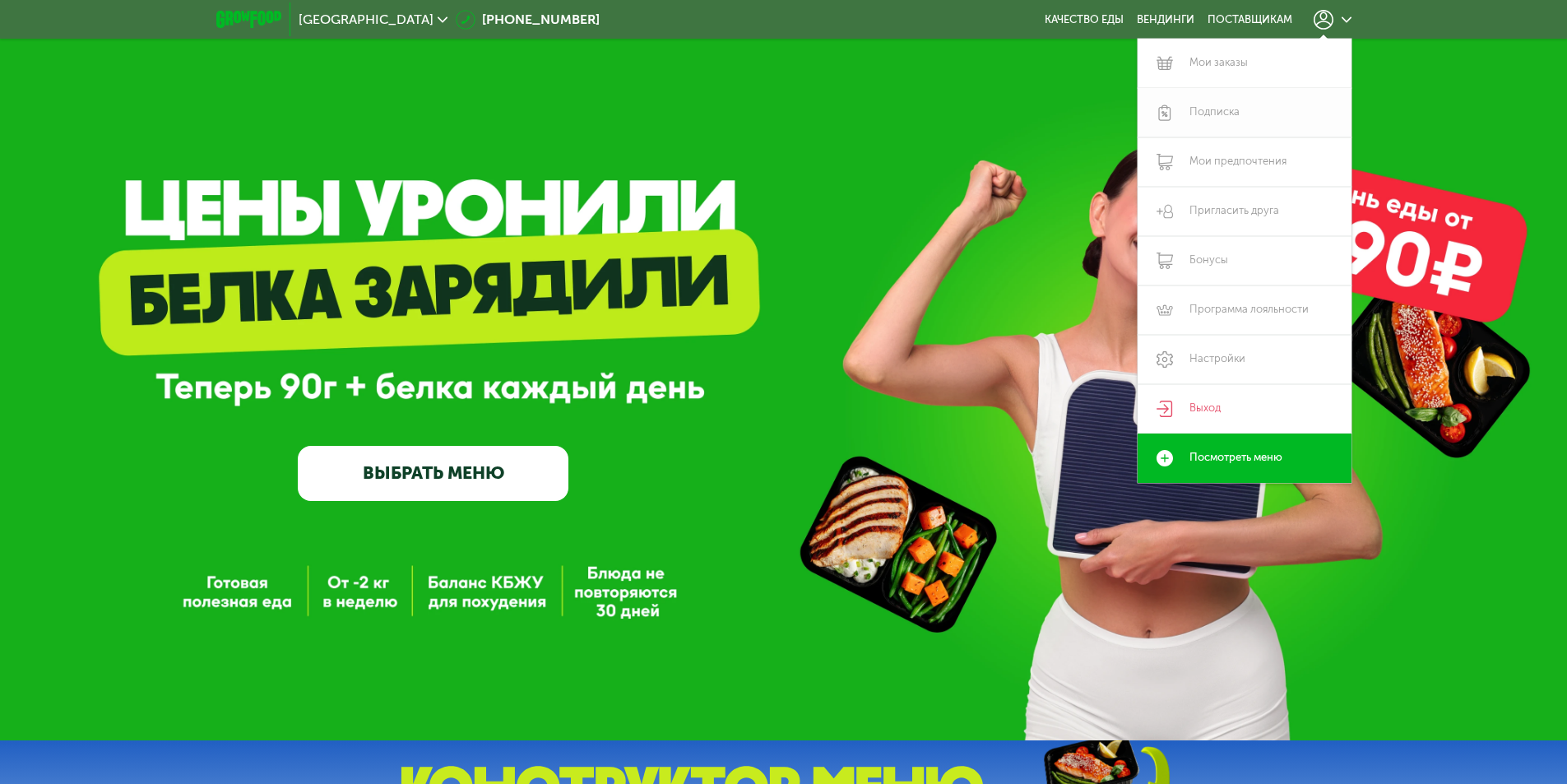
click at [1202, 114] on link "Подписка" at bounding box center [1244, 112] width 214 height 49
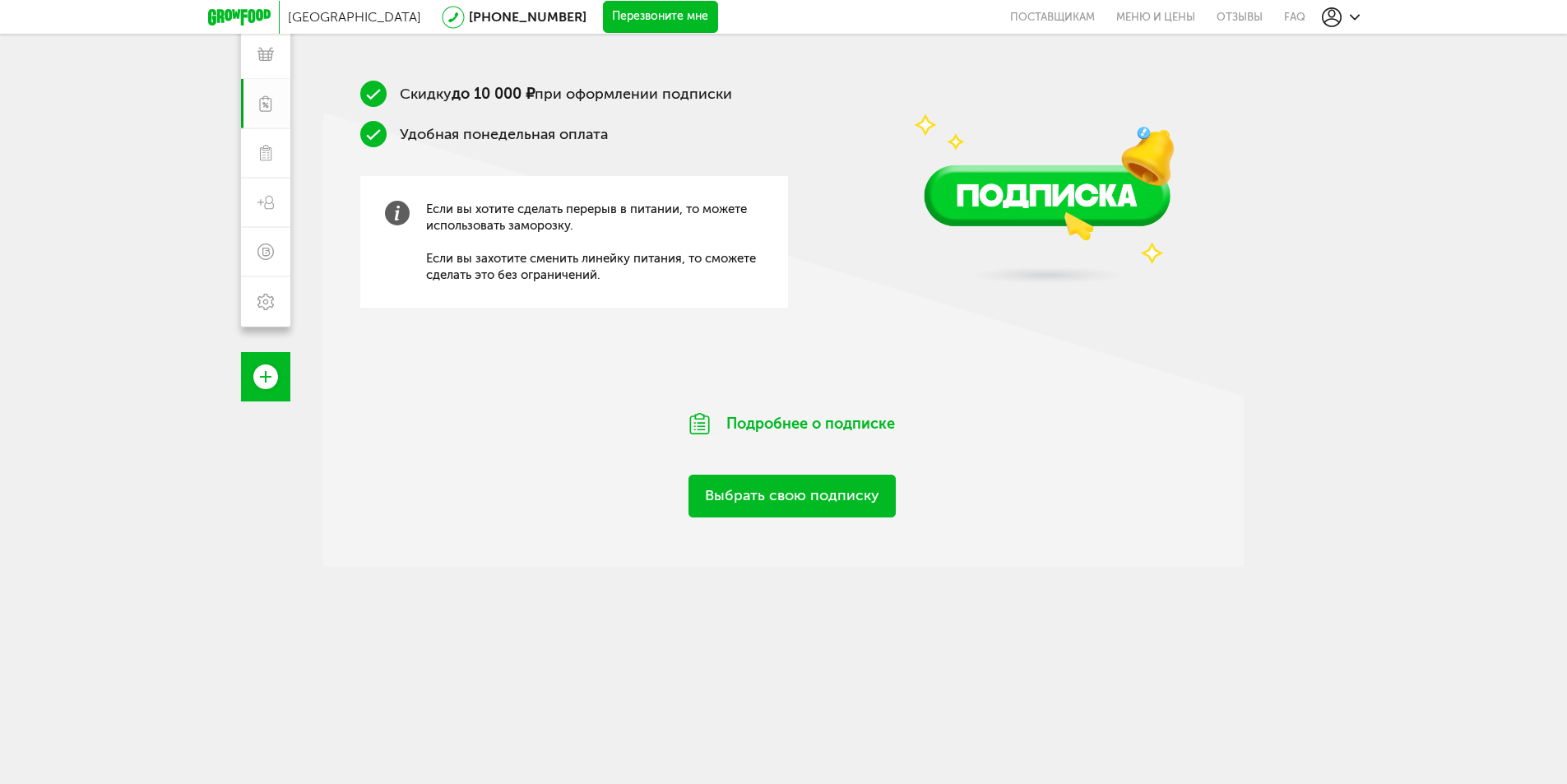
click at [775, 500] on link "Выбрать свою подписку" at bounding box center [793, 495] width 208 height 42
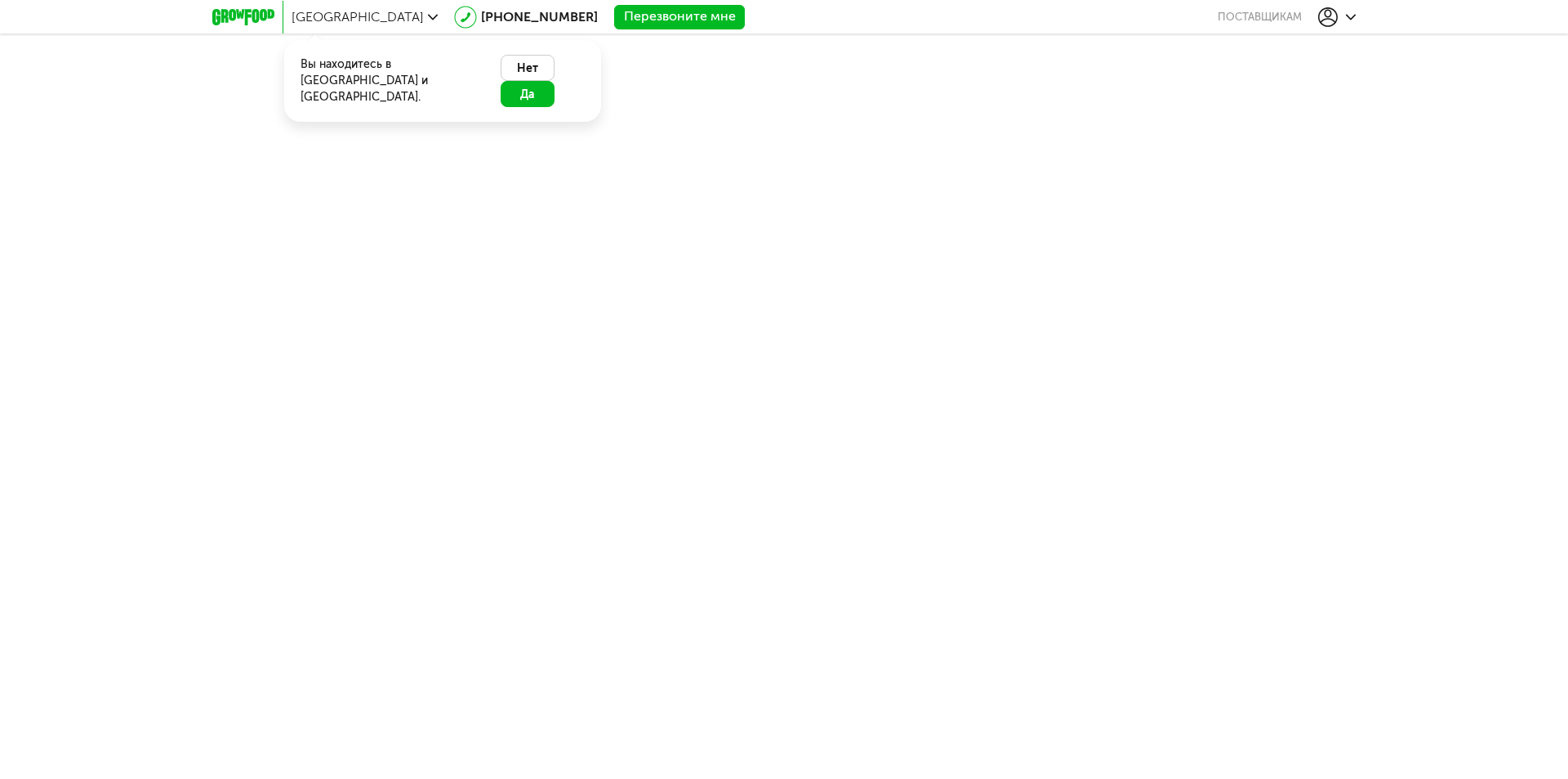
click at [555, 80] on button "Да" at bounding box center [527, 93] width 54 height 26
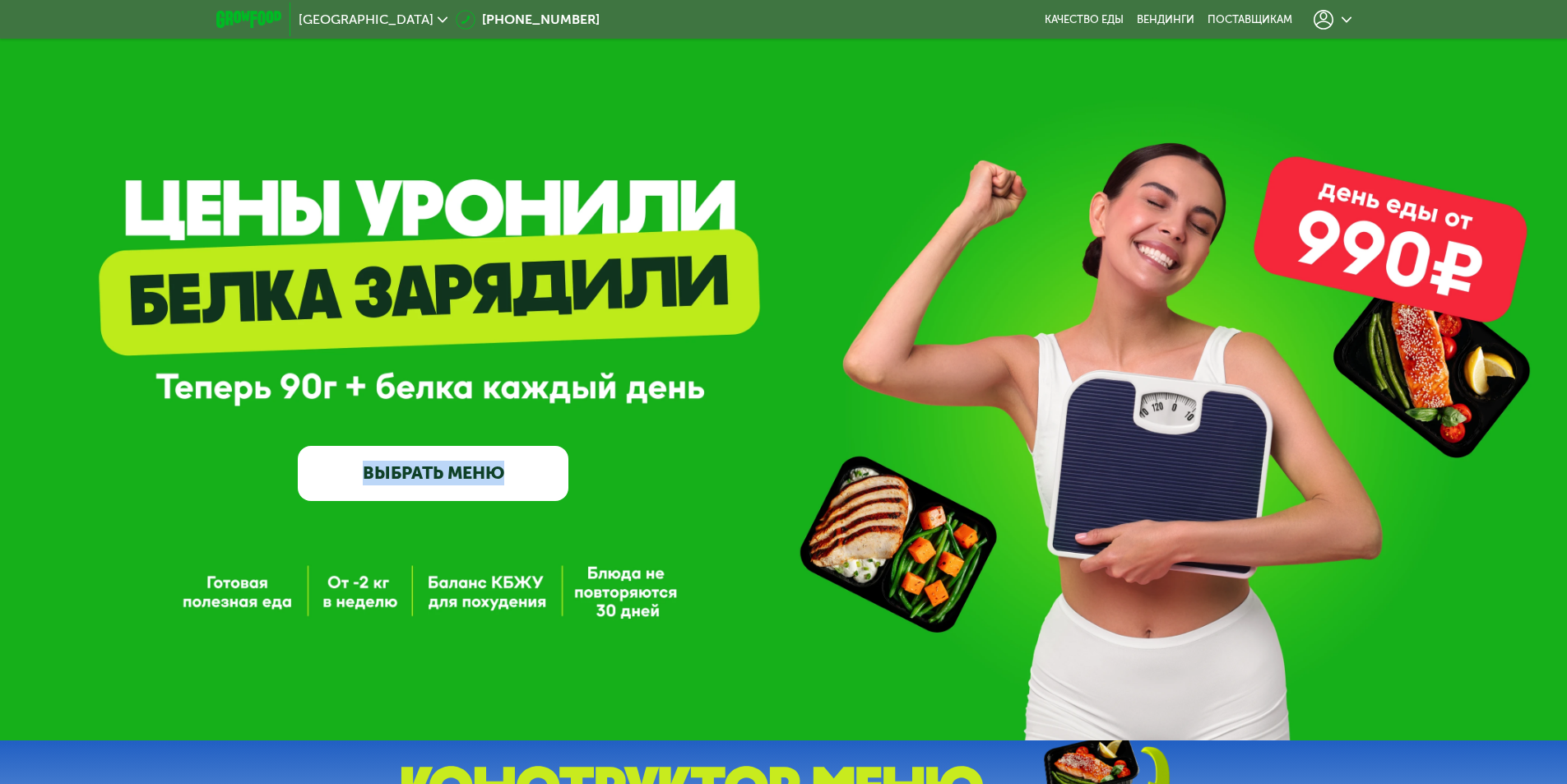
drag, startPoint x: 104, startPoint y: 191, endPoint x: 697, endPoint y: 603, distance: 722.1
click at [697, 603] on div "GrowFood — доставка правильного питания ВЫБРАТЬ МЕНЮ" at bounding box center [784, 370] width 1567 height 740
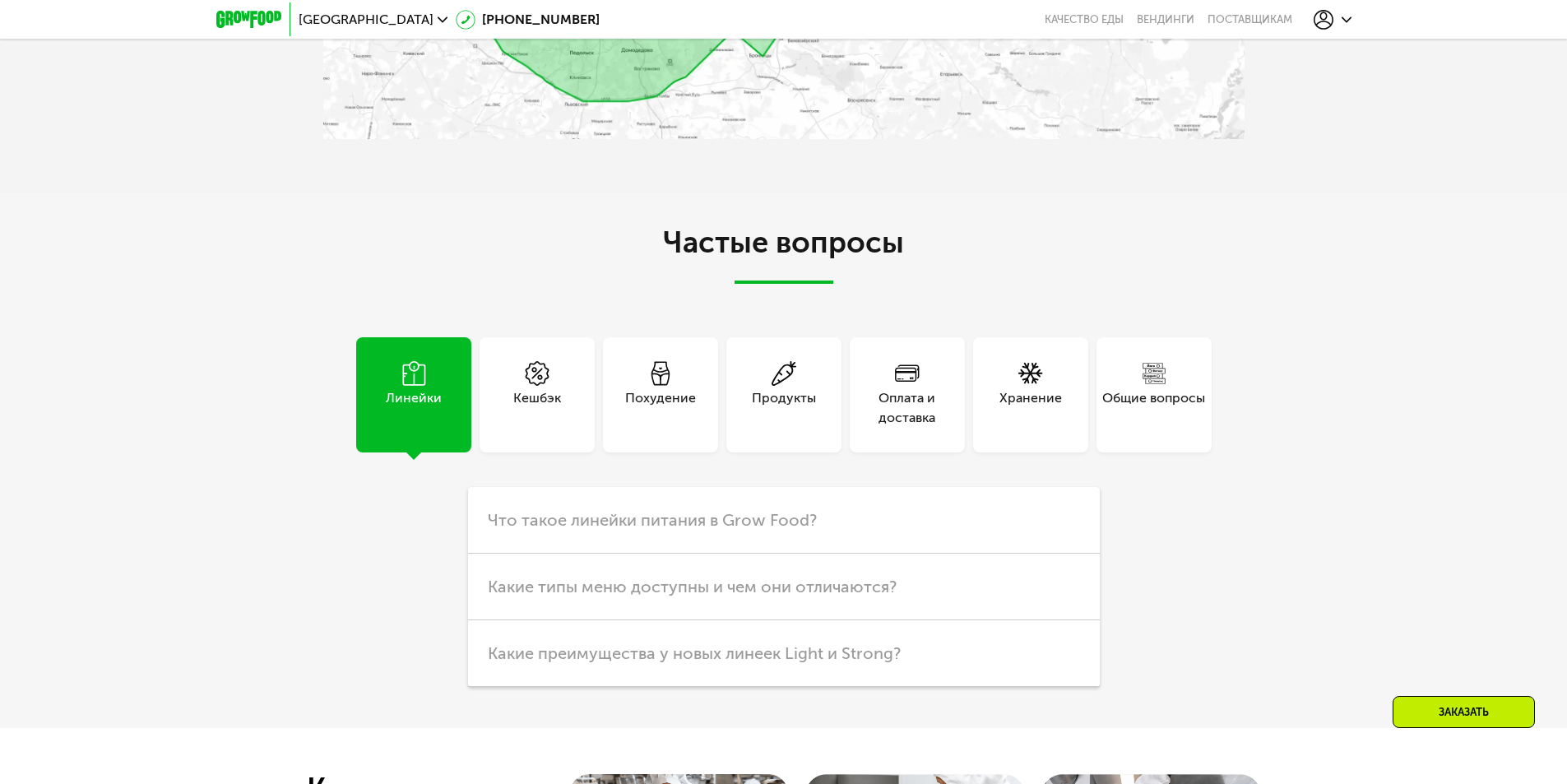
scroll to position [4277, 0]
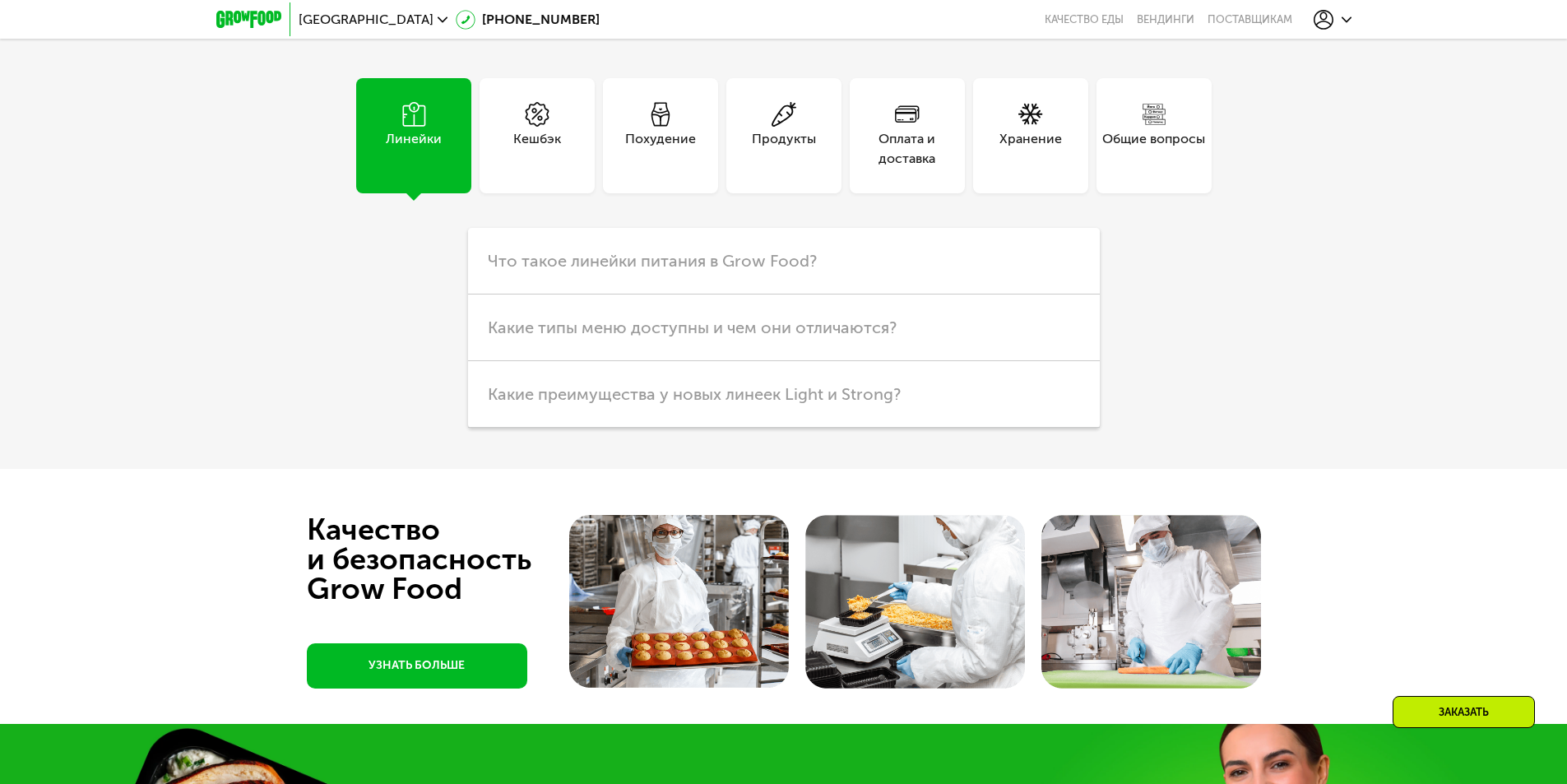
click at [554, 295] on h3 "Что такое линейки питания в Grow Food?" at bounding box center [784, 261] width 632 height 67
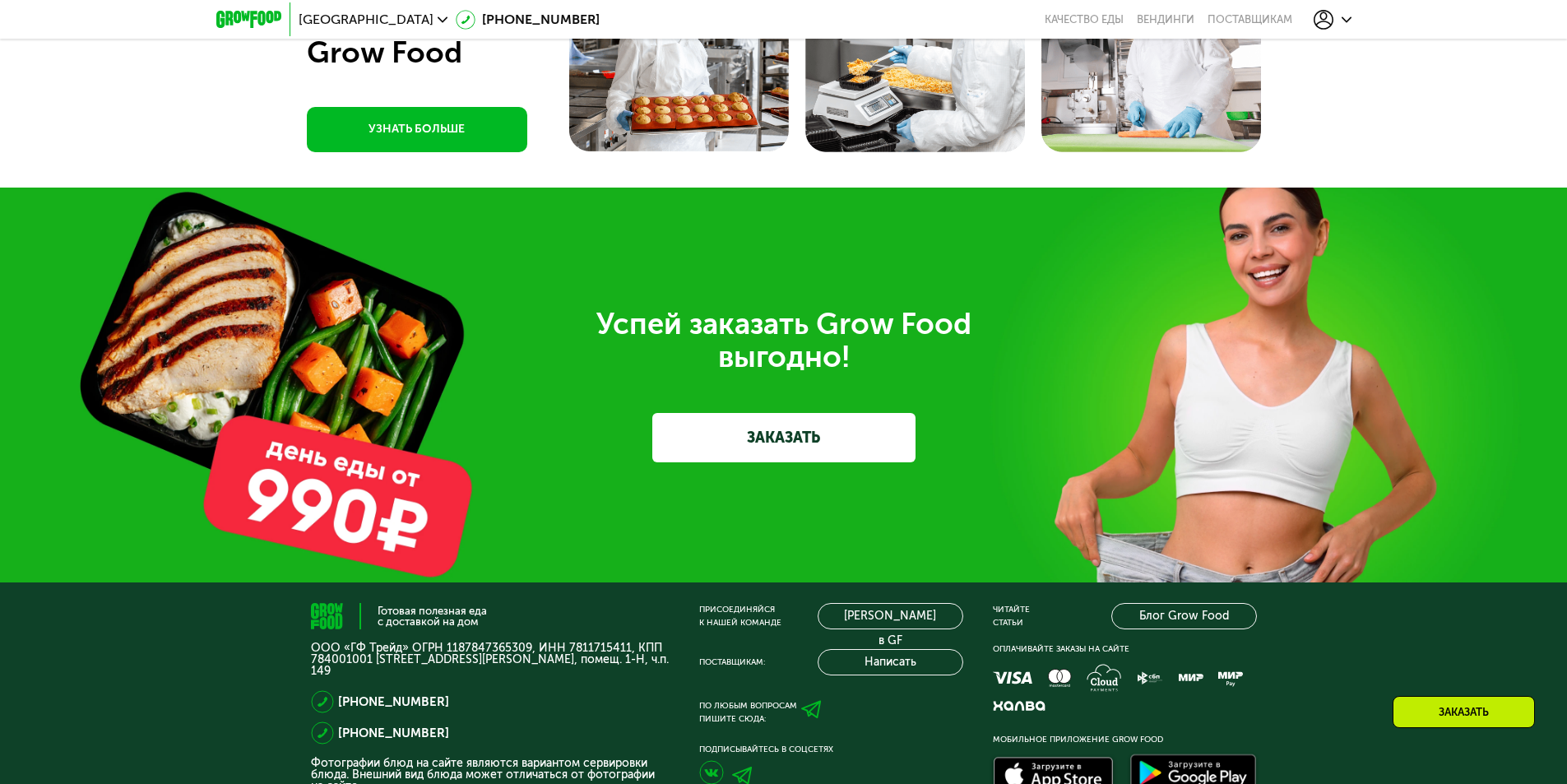
scroll to position [4714, 0]
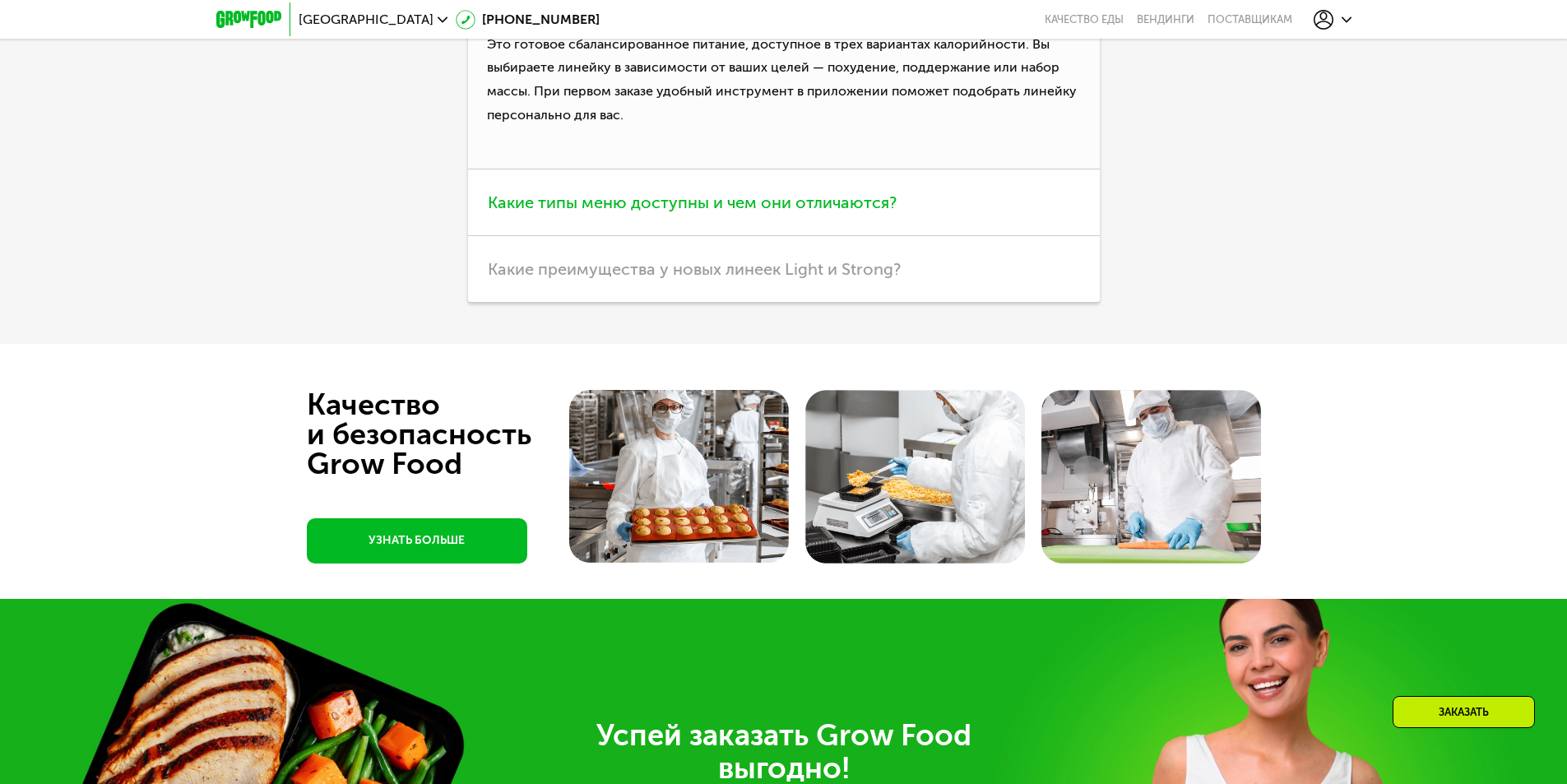
click at [765, 212] on span "Какие типы меню доступны и чем они отличаются?" at bounding box center [692, 202] width 409 height 19
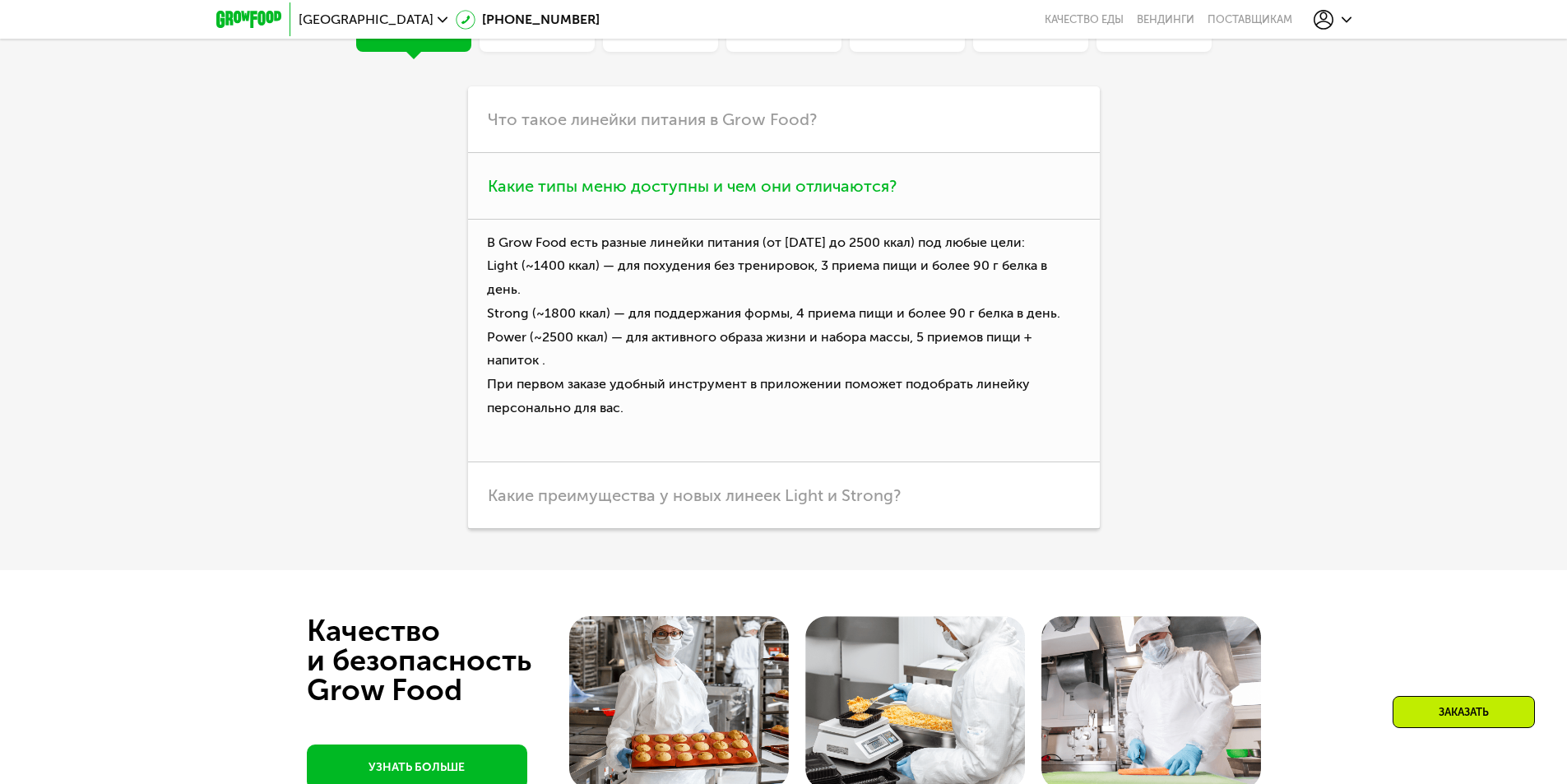
scroll to position [4220, 0]
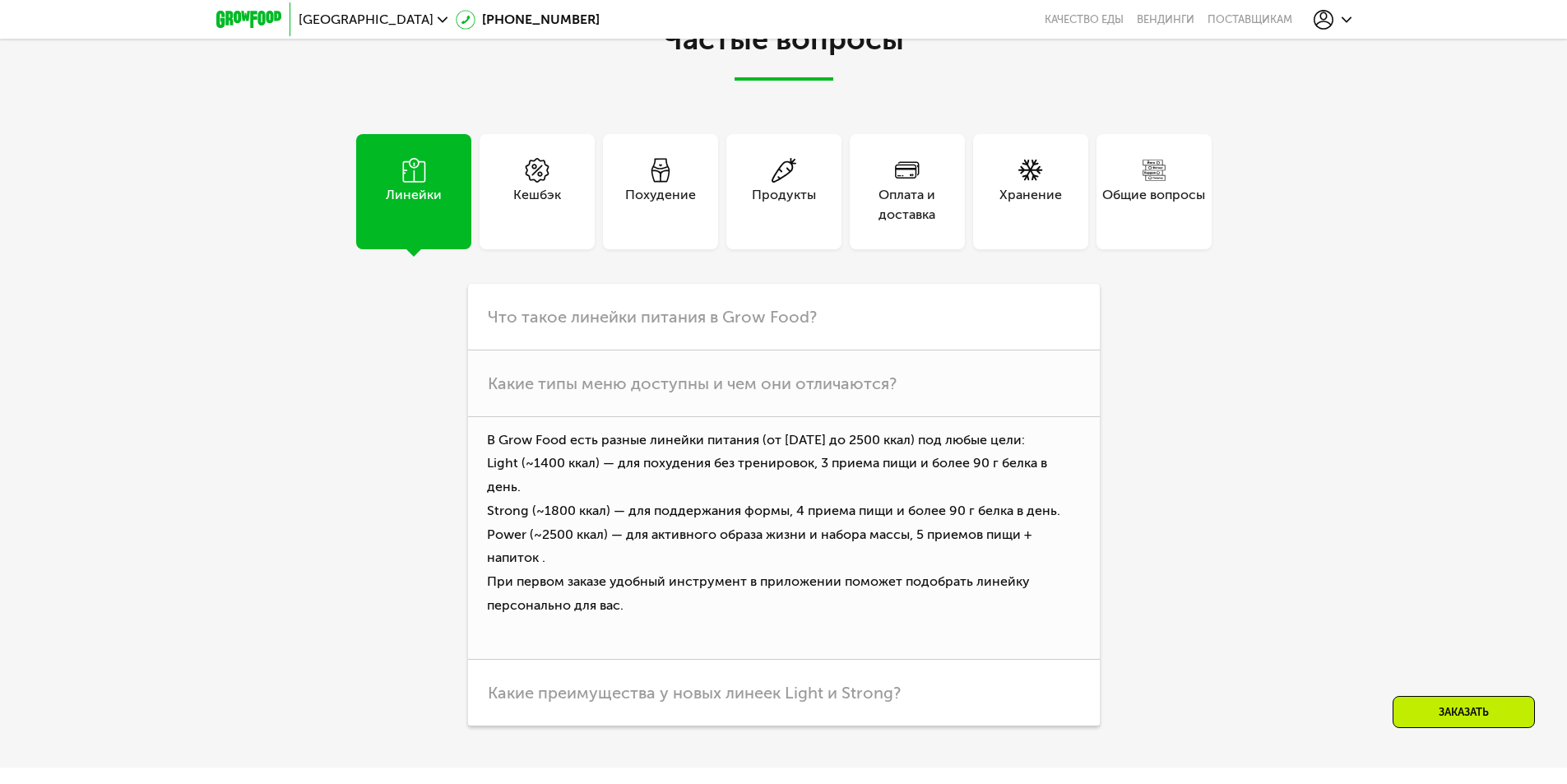
click at [1118, 224] on div "Общие вопросы" at bounding box center [1154, 204] width 103 height 40
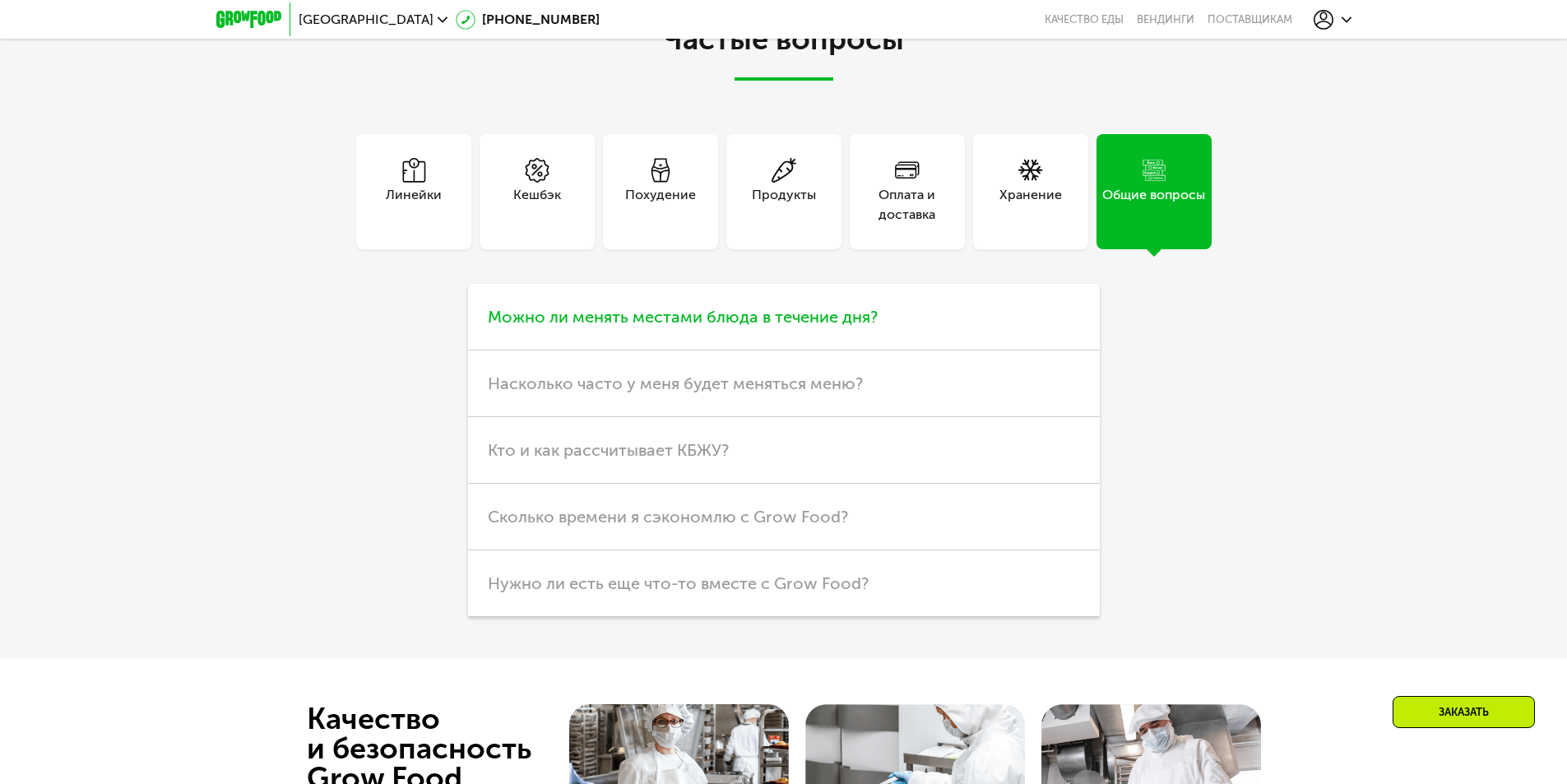
click at [759, 327] on span "Можно ли менять местами блюда в течение дня?" at bounding box center [683, 316] width 390 height 19
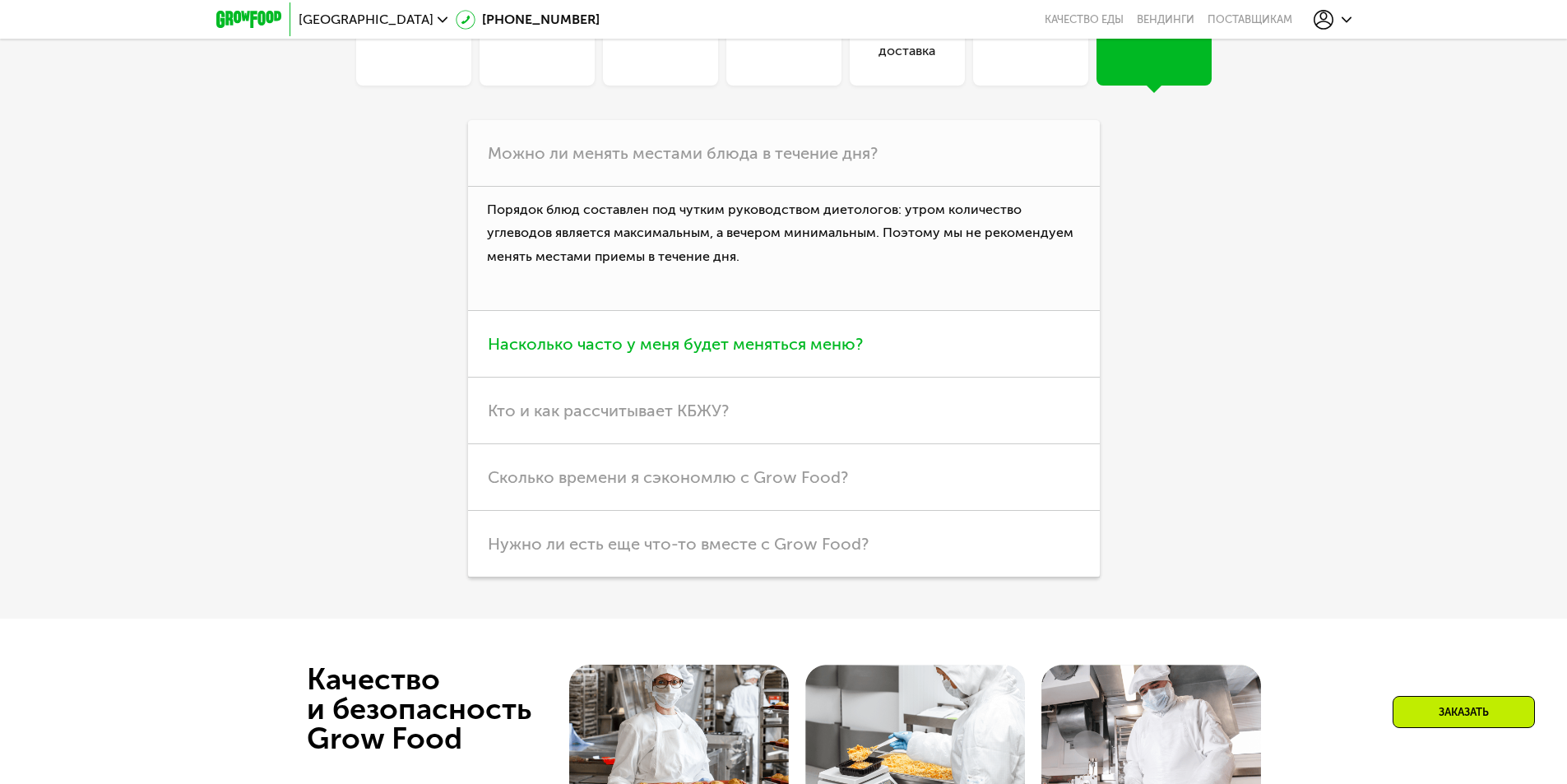
scroll to position [4385, 0]
click at [655, 376] on h3 "Насколько часто у меня будет меняться меню?" at bounding box center [784, 343] width 632 height 67
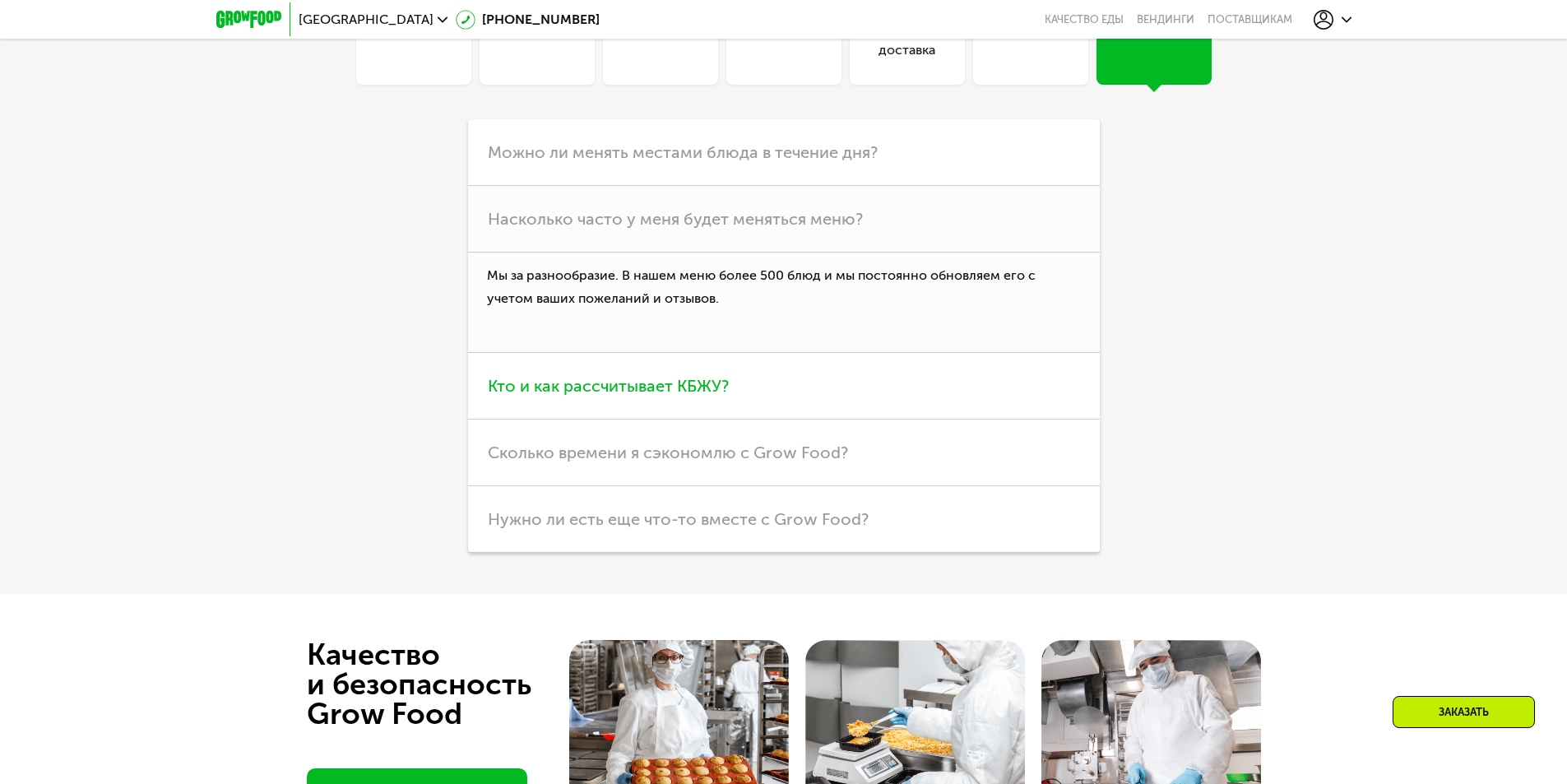
click at [637, 419] on h3 "Кто и как рассчитывает КБЖУ?" at bounding box center [784, 386] width 632 height 67
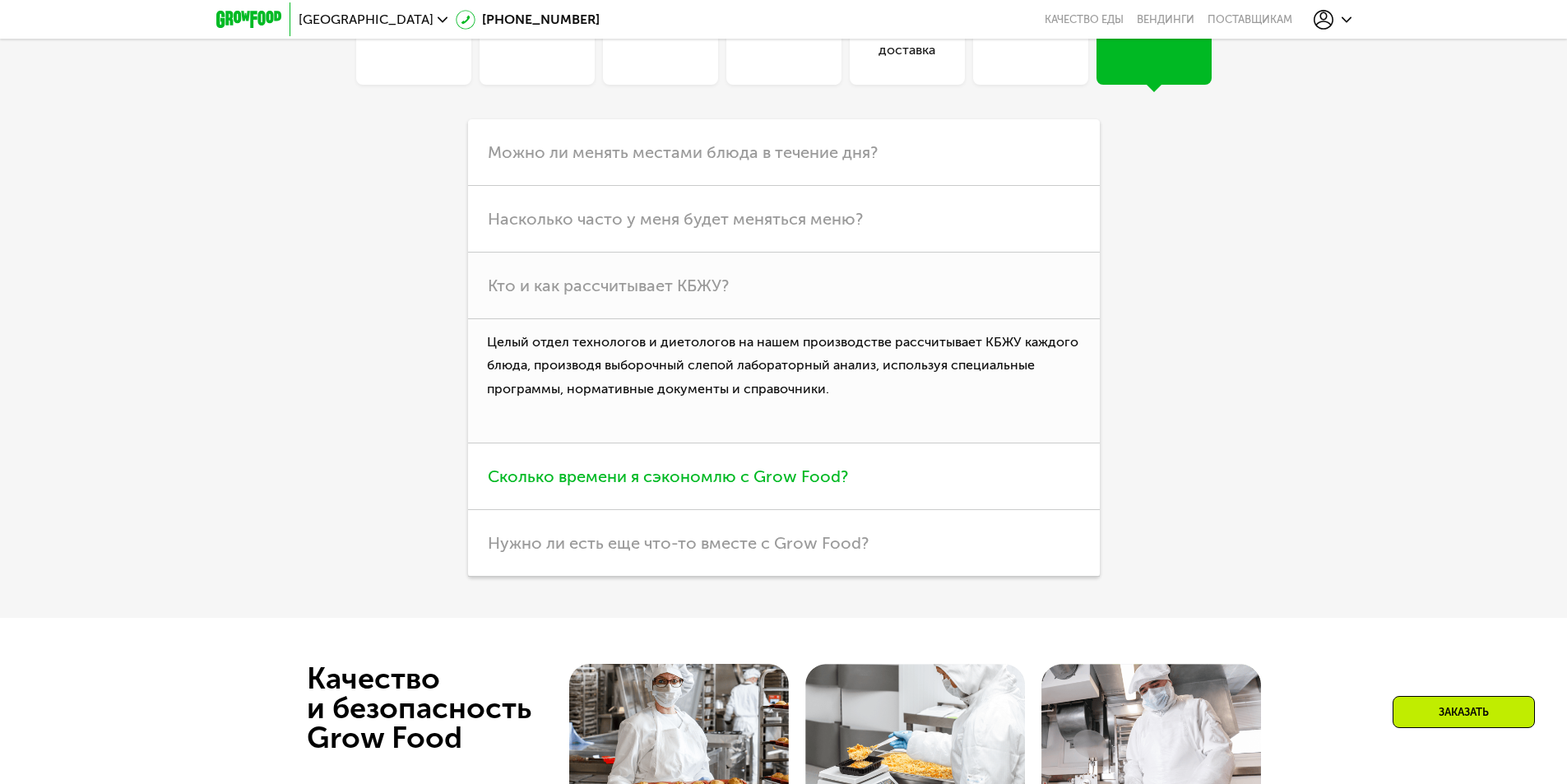
click at [832, 510] on h3 "Сколько времени я сэкономлю с Grow Food?" at bounding box center [784, 476] width 632 height 67
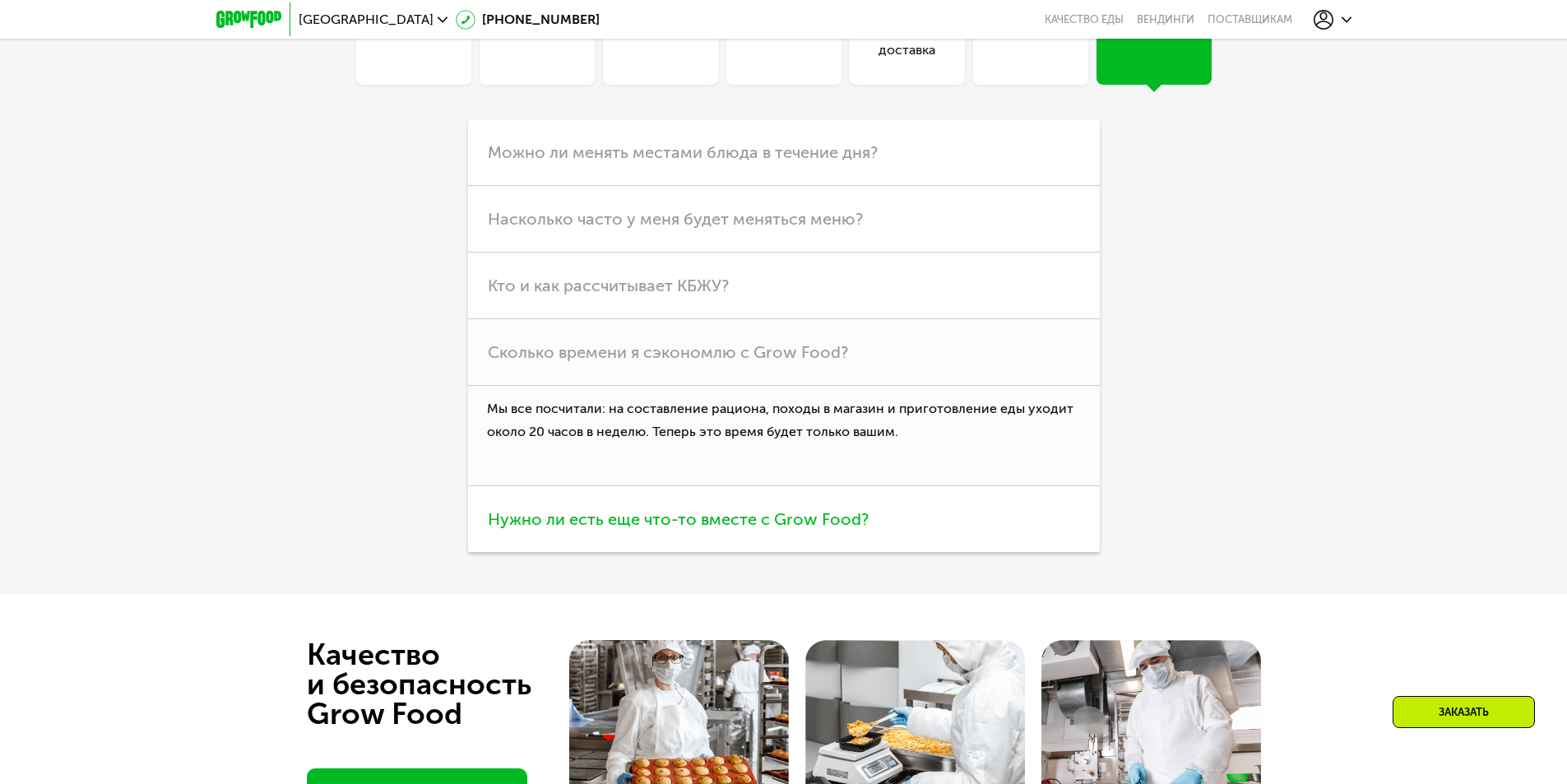
click at [782, 529] on span "Нужно ли есть еще что-то вместе с Grow Food?" at bounding box center [678, 518] width 381 height 19
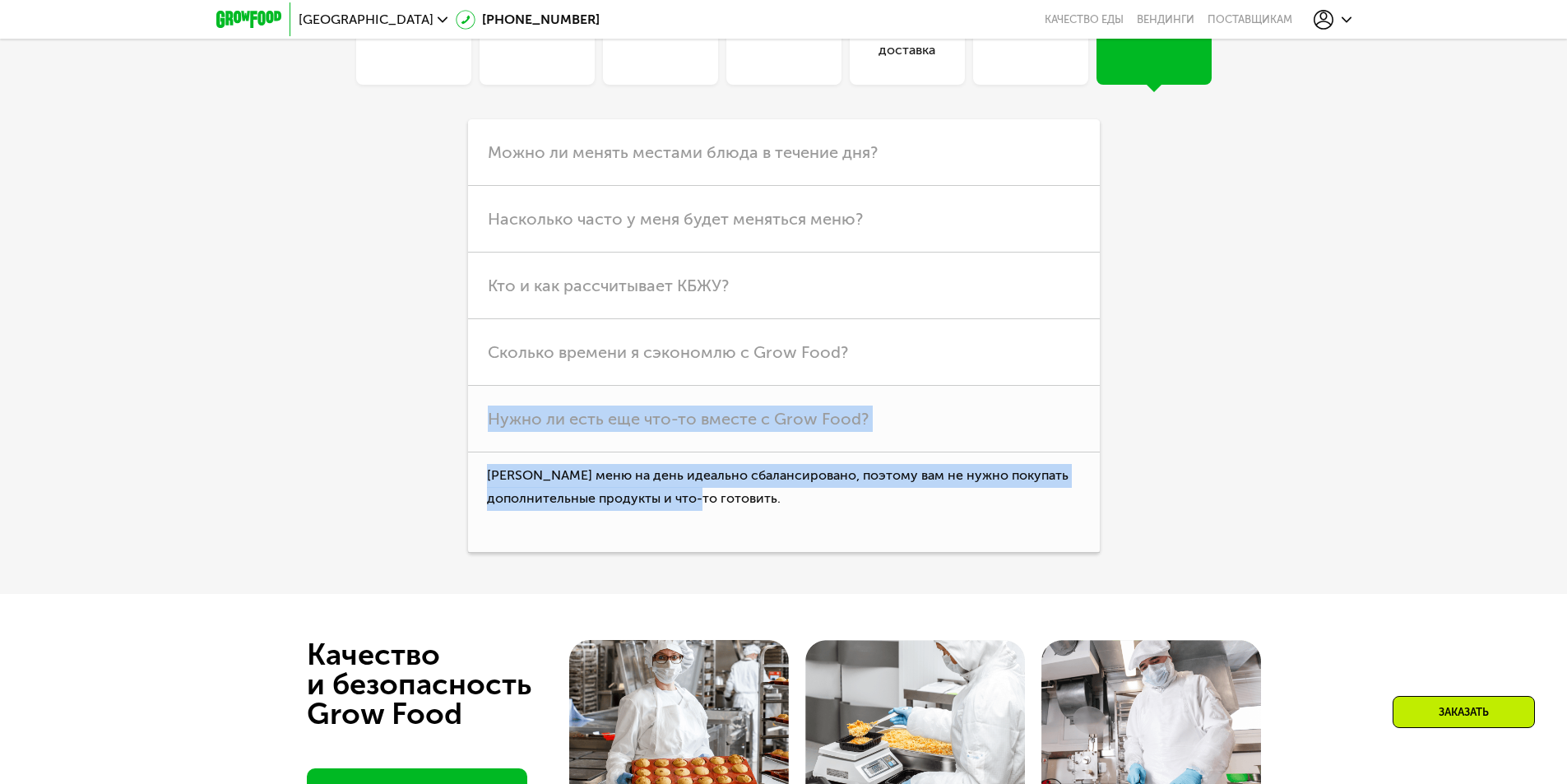
drag, startPoint x: 759, startPoint y: 634, endPoint x: 406, endPoint y: 553, distance: 362.2
click at [406, 553] on div "Линейки Кешбэк Похудение Продукты Оплата и доставка Хранение Общие вопросы Что …" at bounding box center [784, 262] width 921 height 584
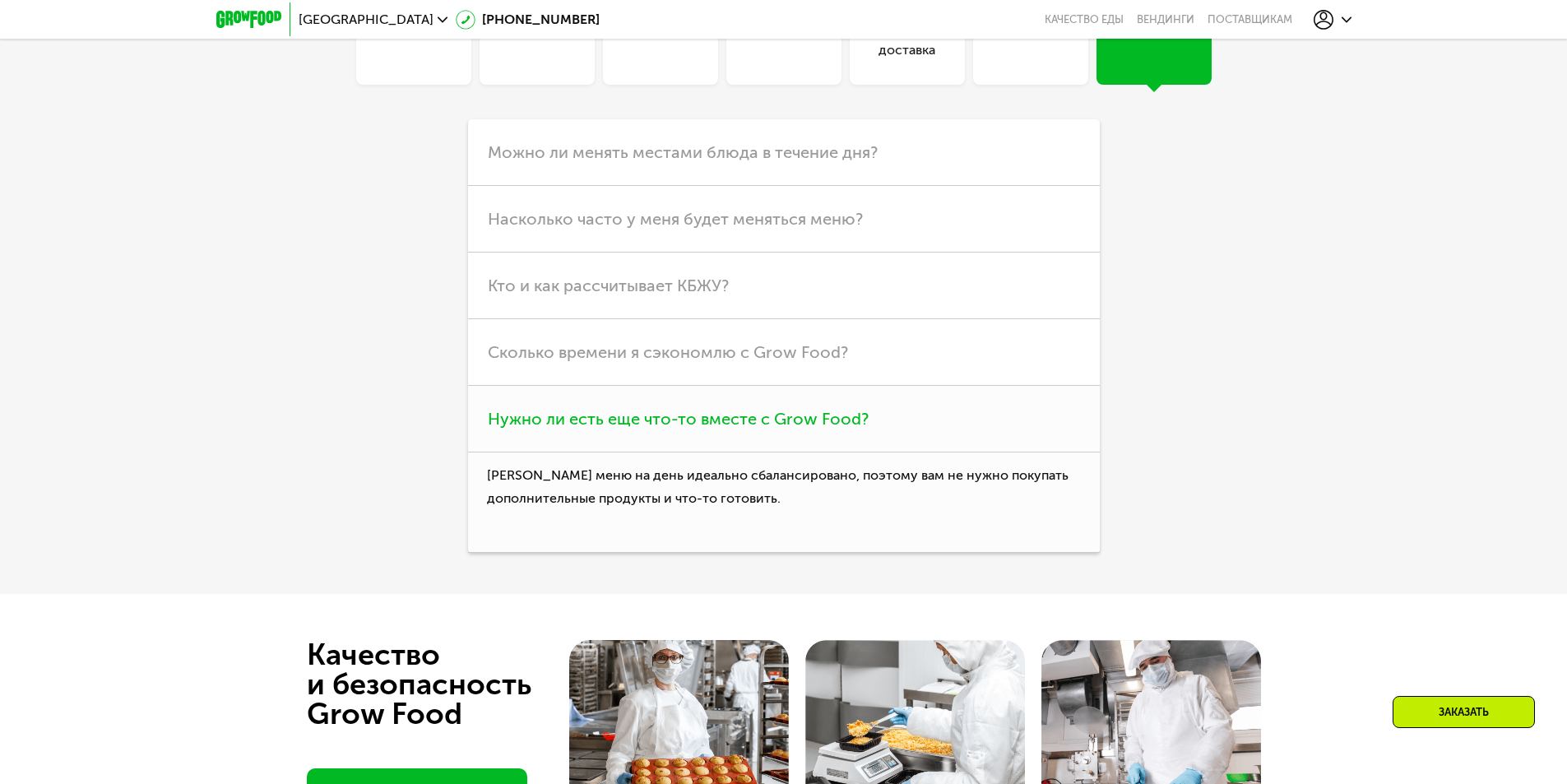
click at [852, 554] on p "[PERSON_NAME] меню на день идеально сбалансировано, поэтому вам не нужно покупа…" at bounding box center [784, 503] width 632 height 101
click at [404, 60] on div "Линейки" at bounding box center [414, 40] width 56 height 40
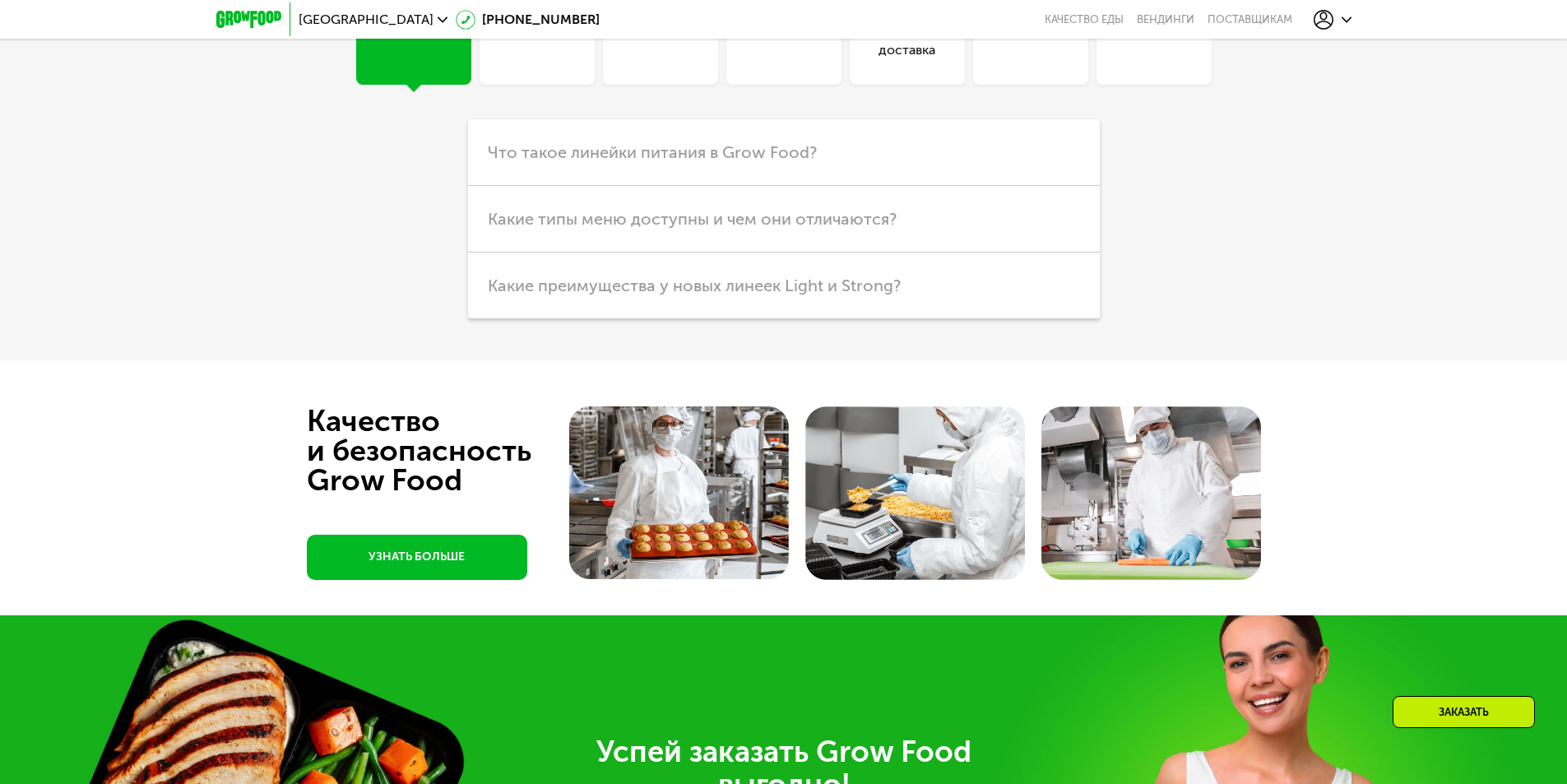
click at [539, 60] on div "Кешбэк" at bounding box center [537, 40] width 48 height 40
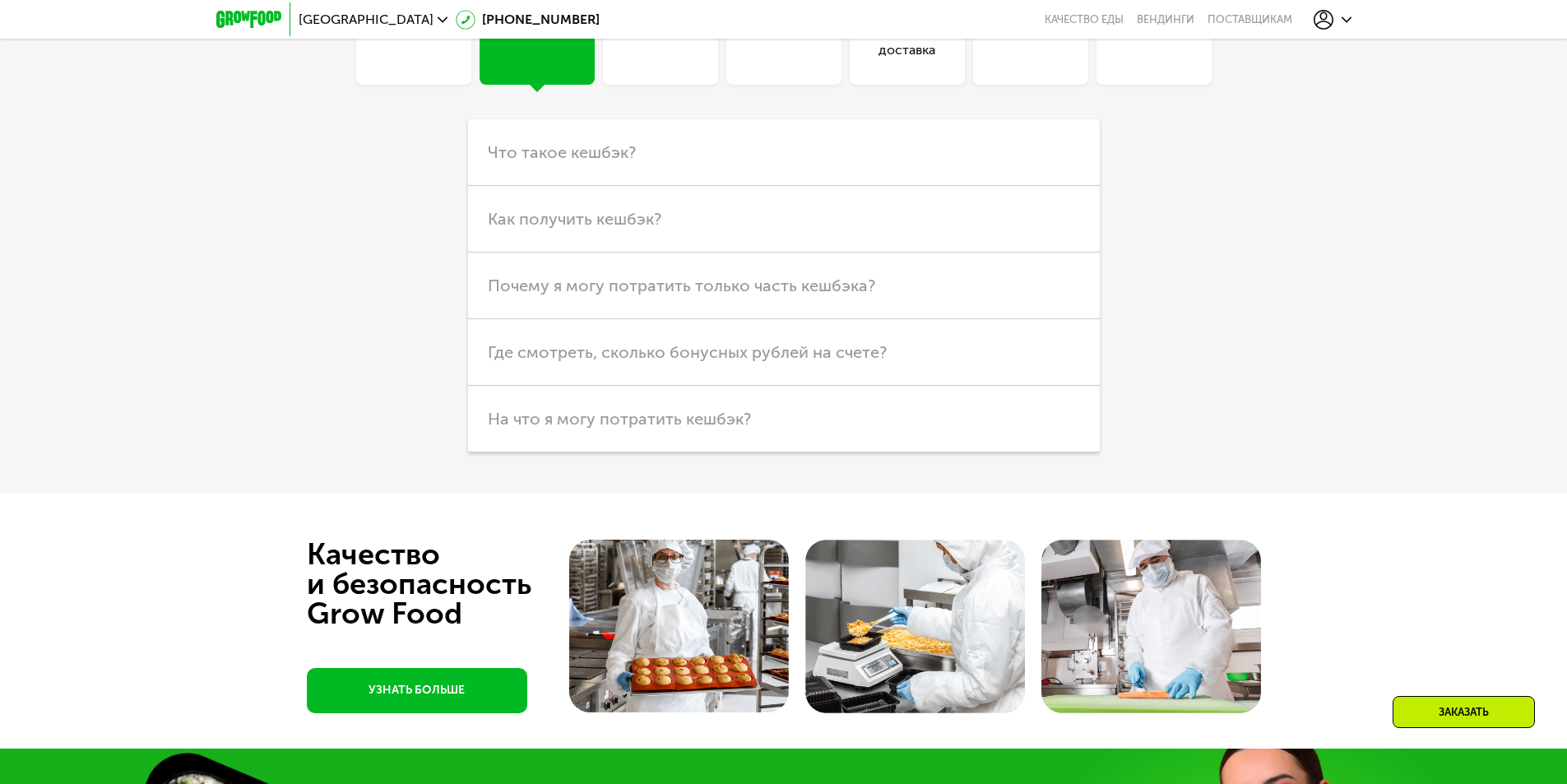
click at [426, 60] on div "Линейки" at bounding box center [414, 40] width 56 height 40
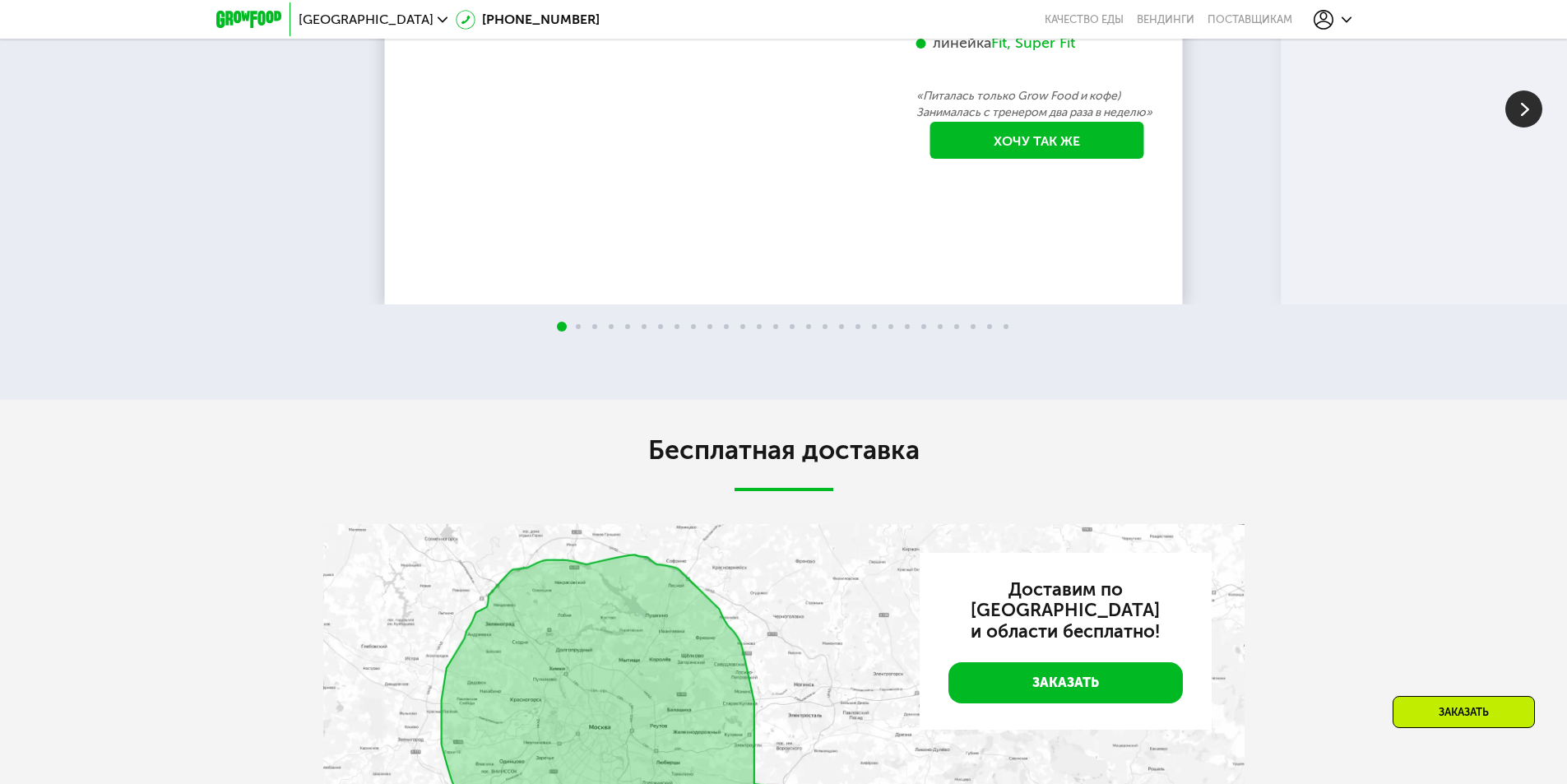
scroll to position [2905, 0]
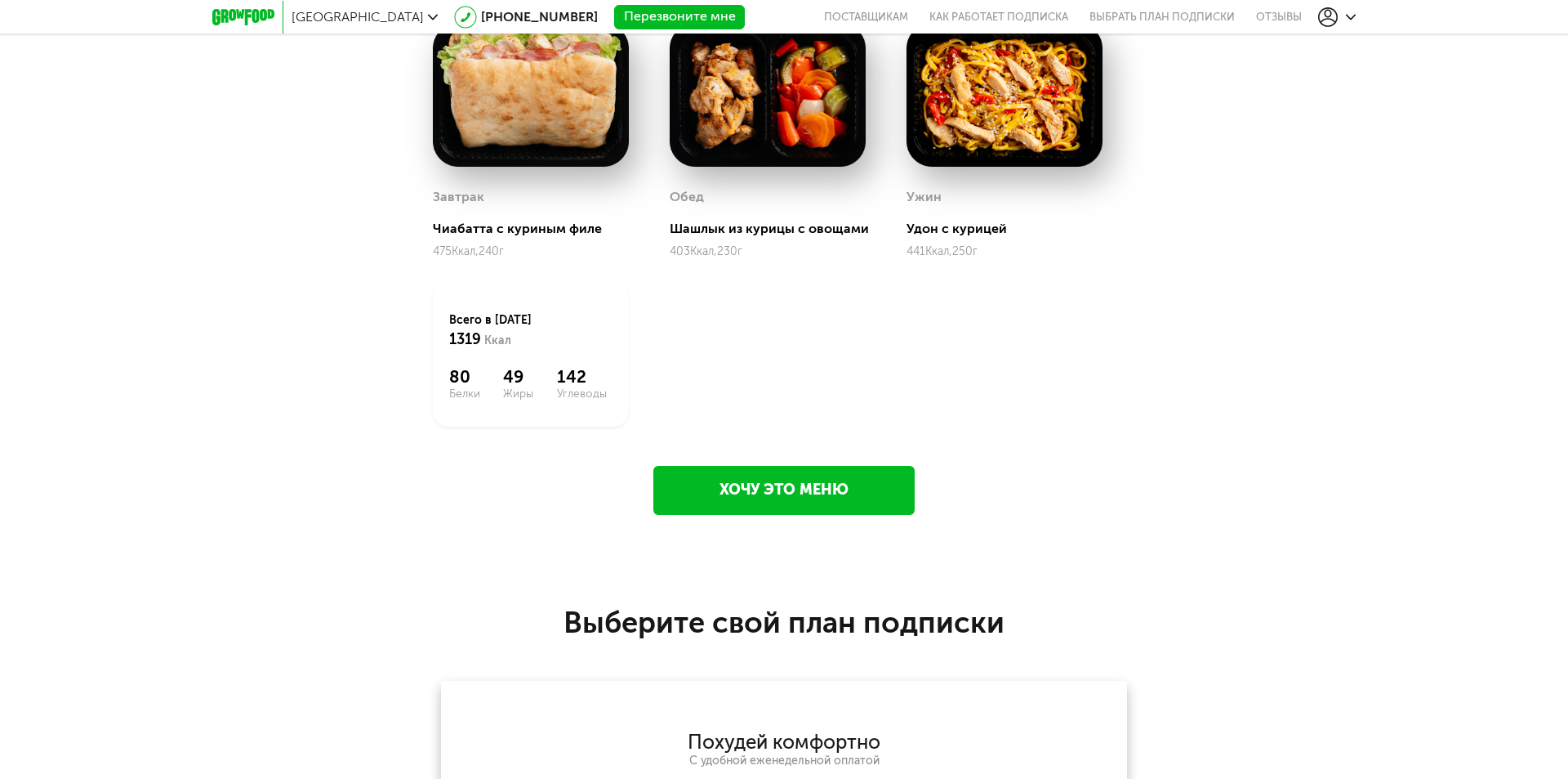
scroll to position [2453, 0]
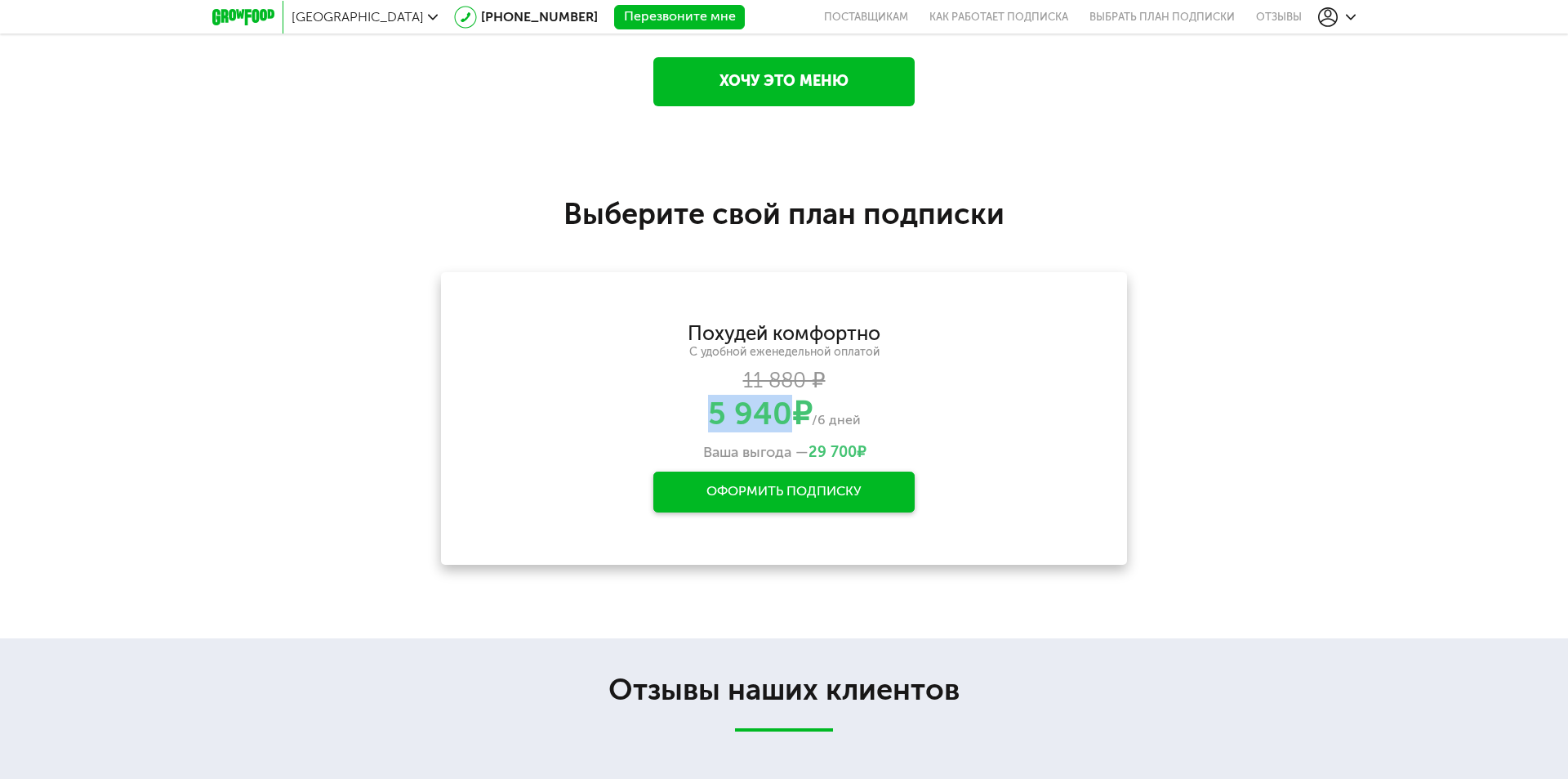
drag, startPoint x: 790, startPoint y: 413, endPoint x: 618, endPoint y: 409, distance: 172.0
click at [618, 409] on div "5 940 ₽ /6 дней" at bounding box center [784, 413] width 634 height 31
click at [894, 402] on div "5 940 ₽ /6 дней" at bounding box center [784, 413] width 634 height 31
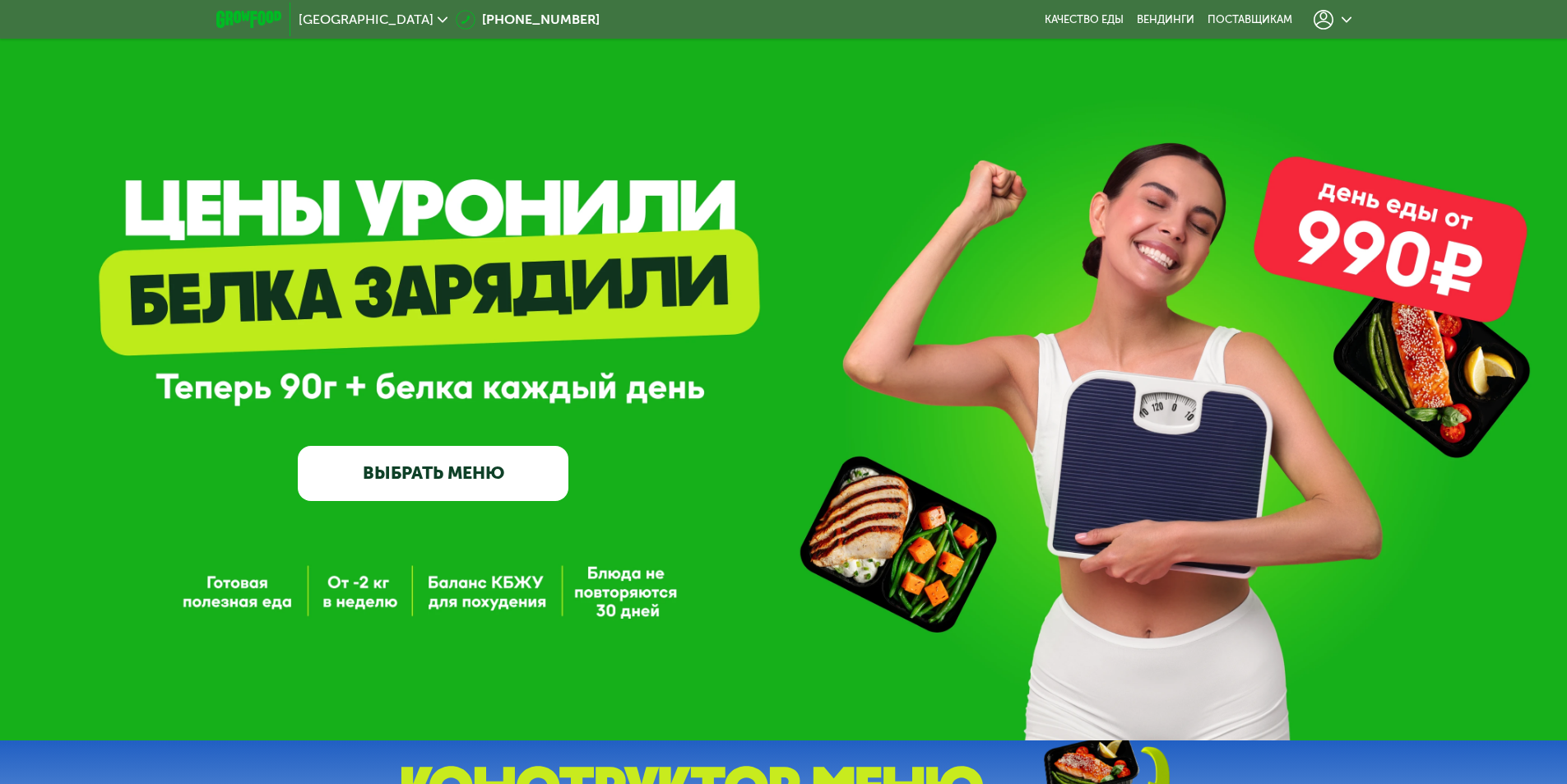
click at [1352, 12] on div at bounding box center [1333, 19] width 54 height 36
click at [1348, 19] on use at bounding box center [1347, 19] width 10 height 6
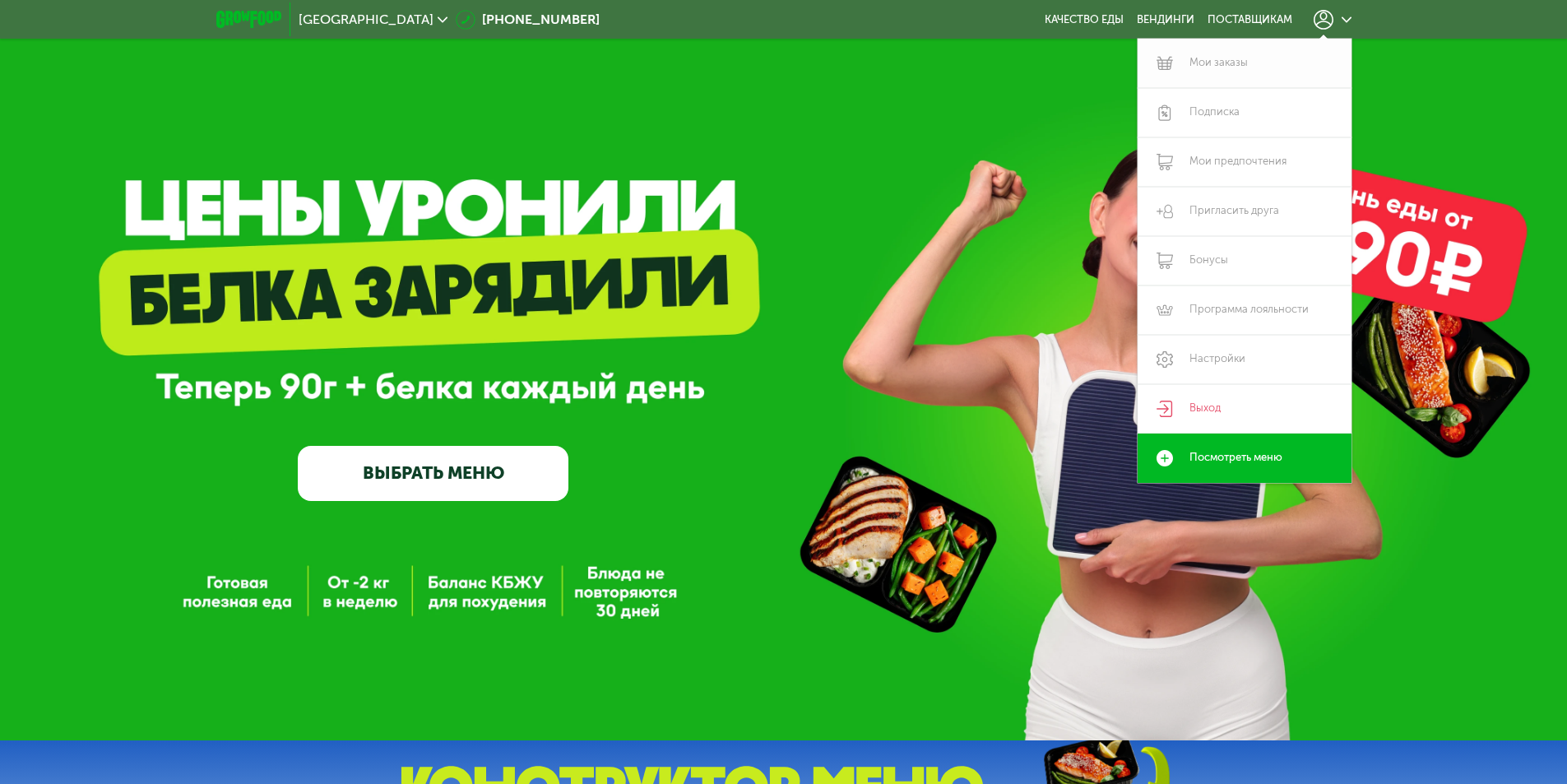
click at [1204, 57] on link "Мои заказы" at bounding box center [1244, 63] width 214 height 49
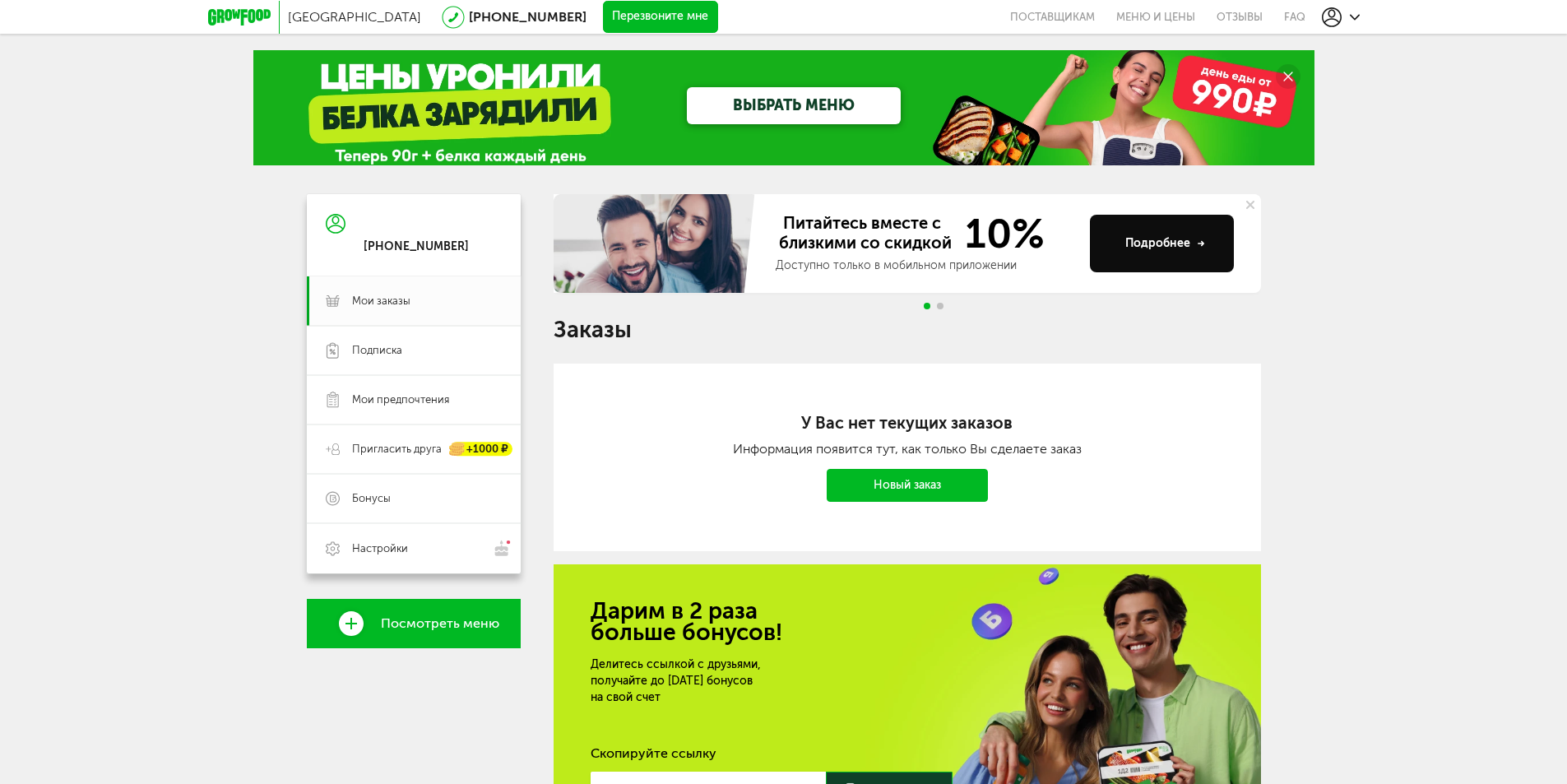
click at [1258, 203] on button at bounding box center [1250, 204] width 21 height 21
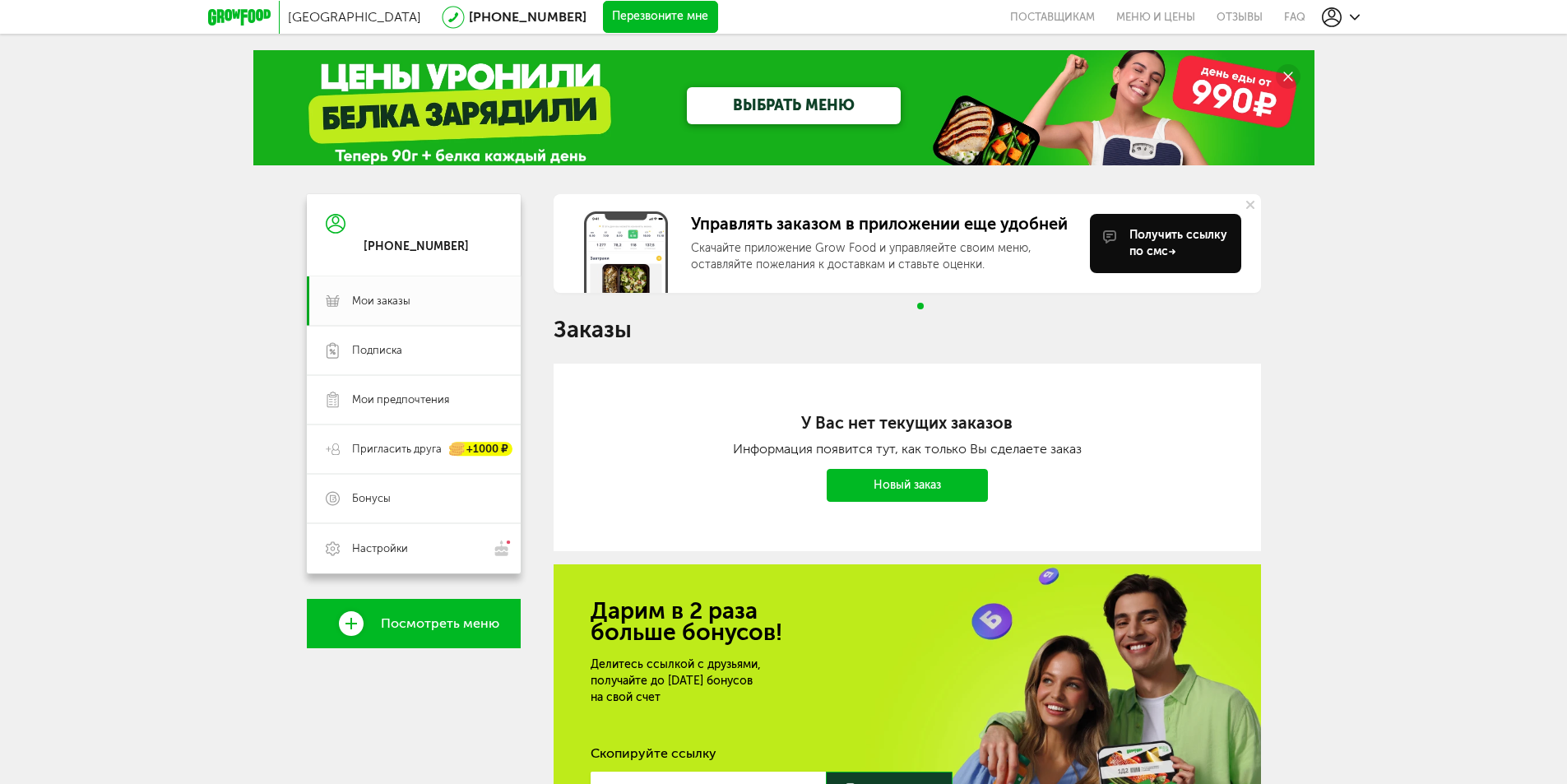
click at [1256, 203] on button at bounding box center [1250, 204] width 21 height 21
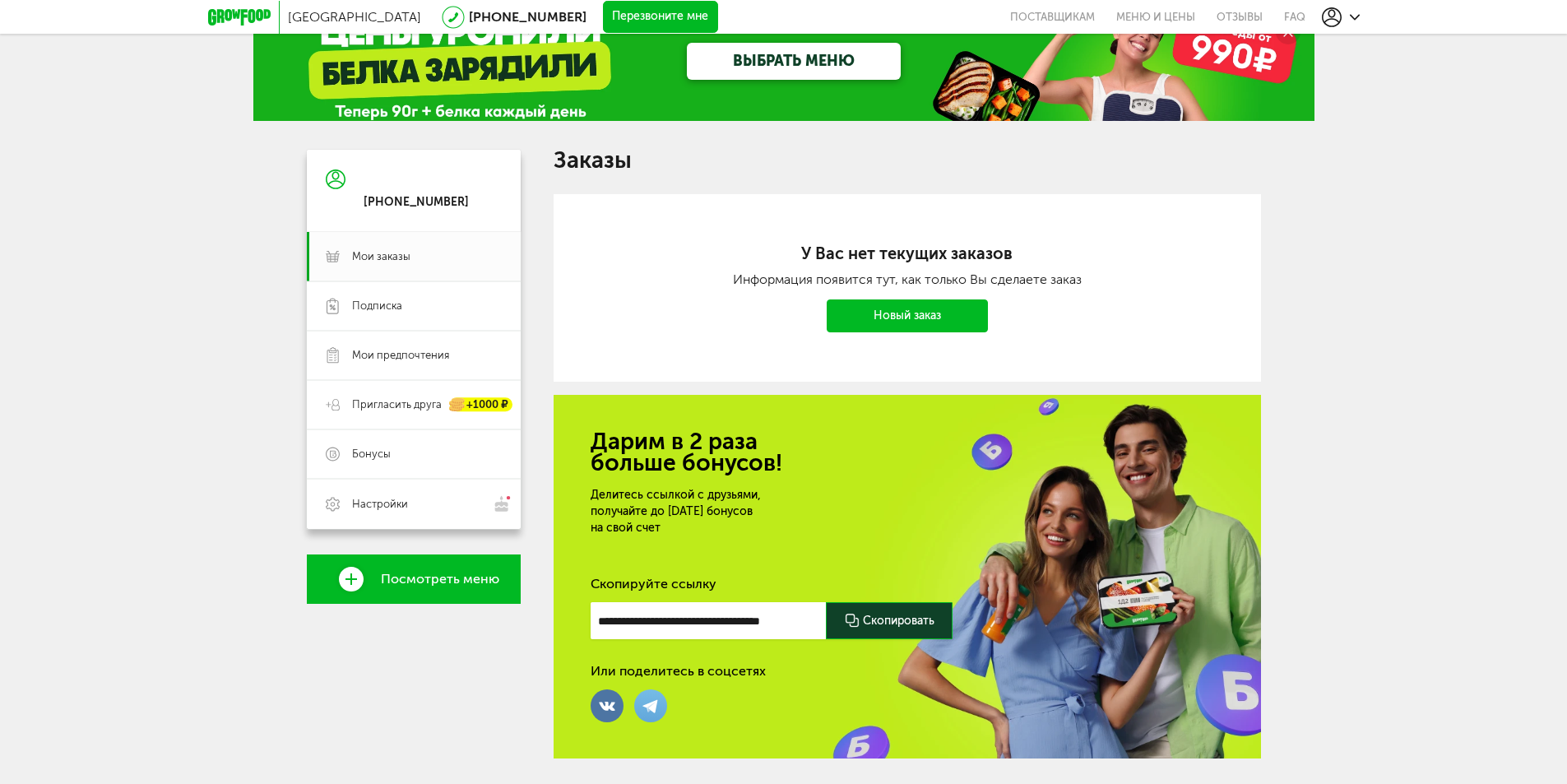
scroll to position [84, 0]
